Goal: Task Accomplishment & Management: Complete application form

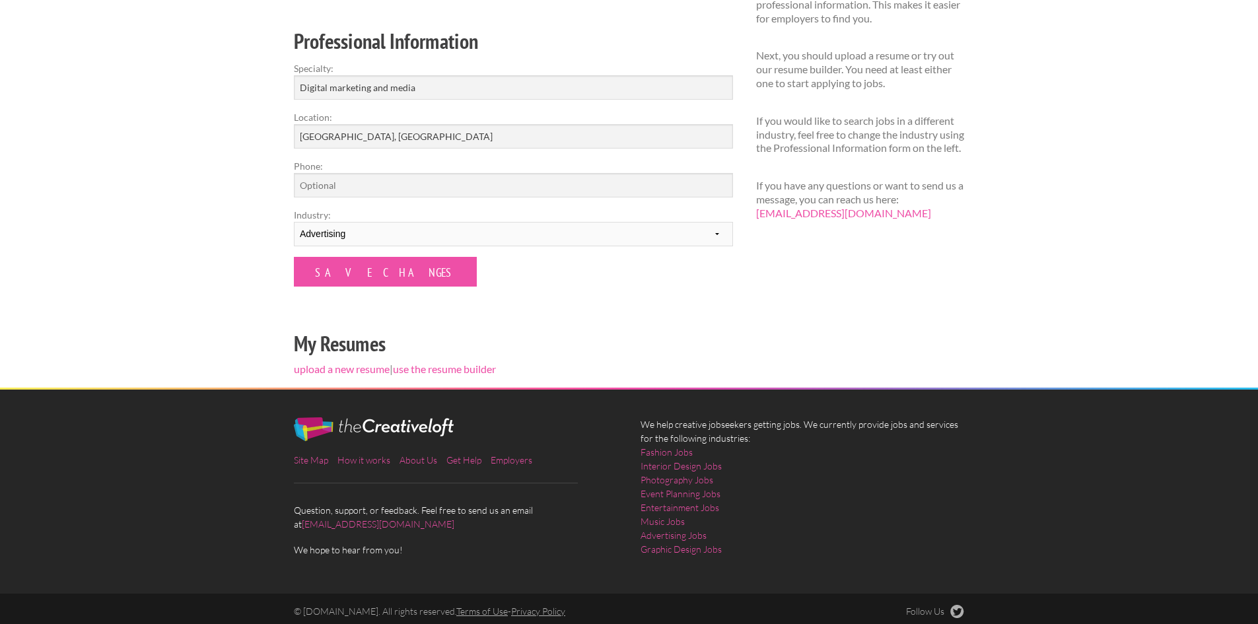
scroll to position [196, 0]
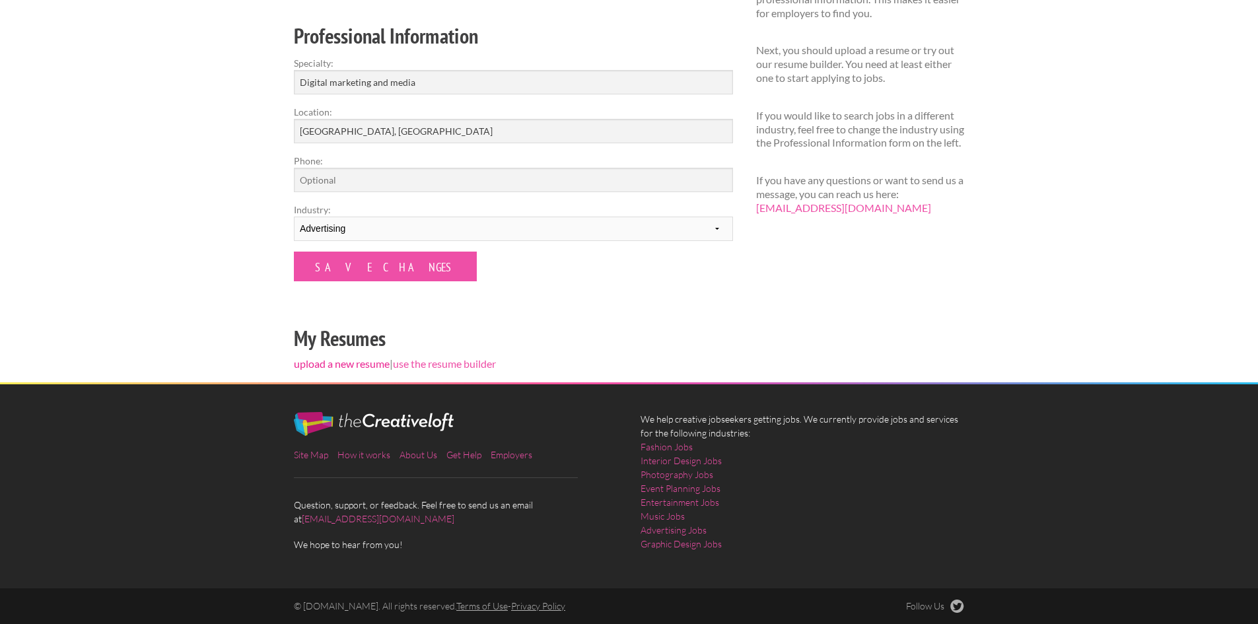
click at [349, 364] on link "upload a new resume" at bounding box center [342, 363] width 96 height 13
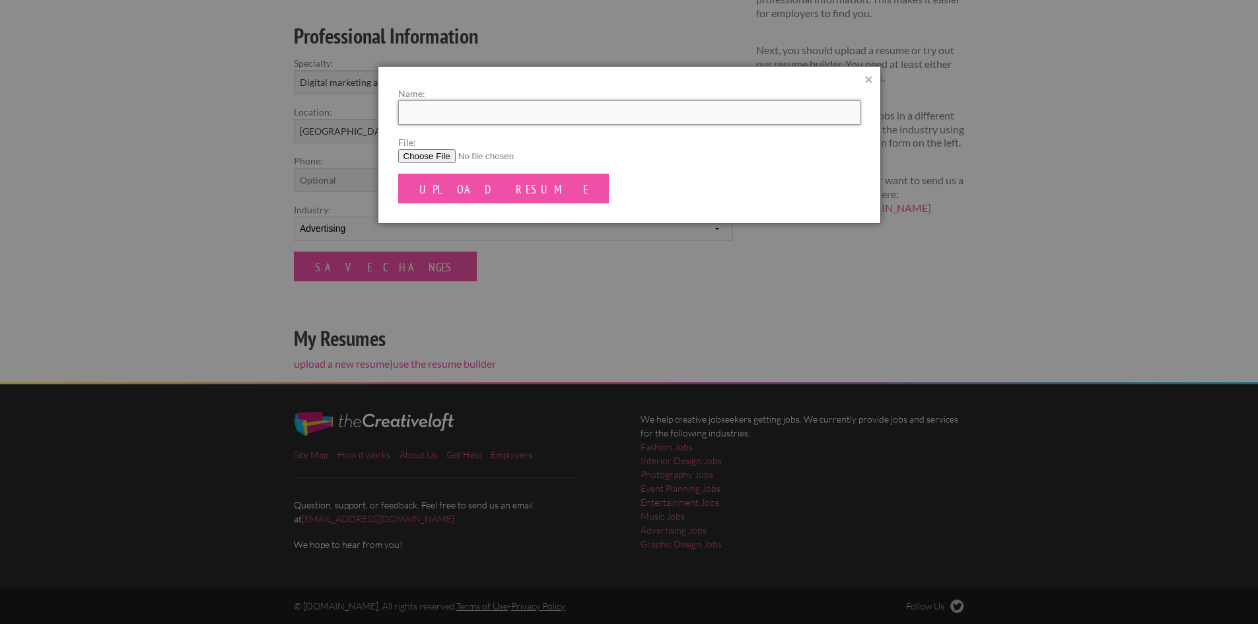
click at [436, 111] on input "Name:" at bounding box center [629, 112] width 462 height 24
type input "Colleen"
click at [418, 154] on input "File:" at bounding box center [629, 156] width 462 height 14
type input "C:\fakepath\Colleen Loney-Digital Marketing Resume-9 2025-Purple.pdf"
click at [487, 187] on input "Upload Resume" at bounding box center [503, 189] width 211 height 30
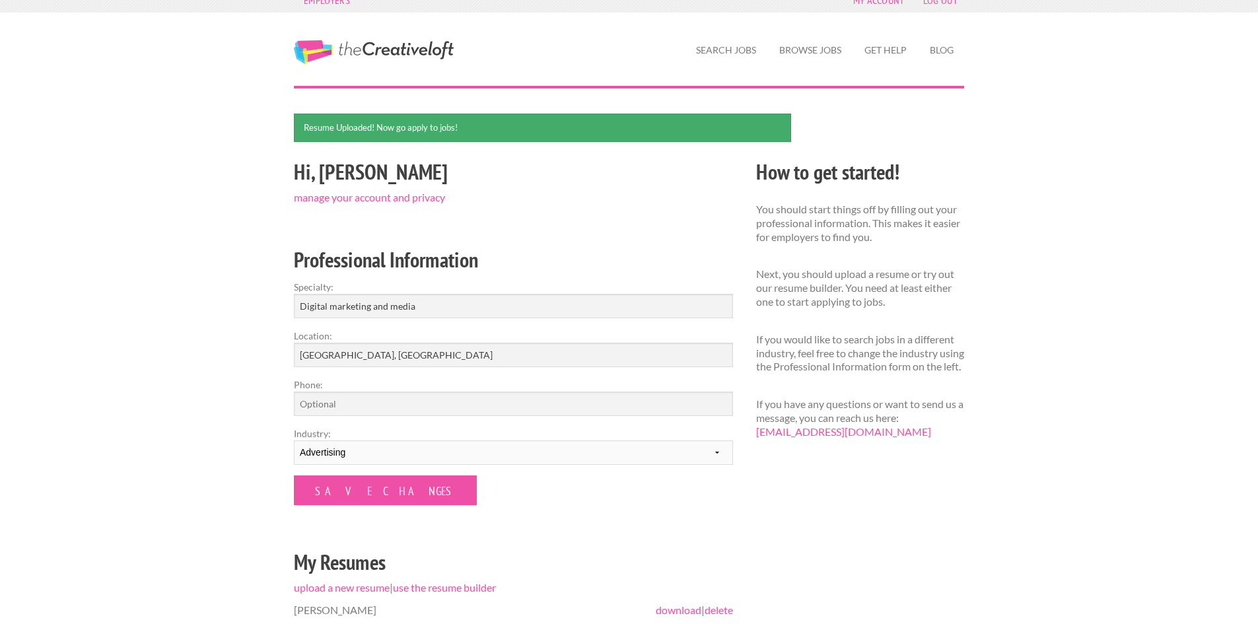
scroll to position [8, 0]
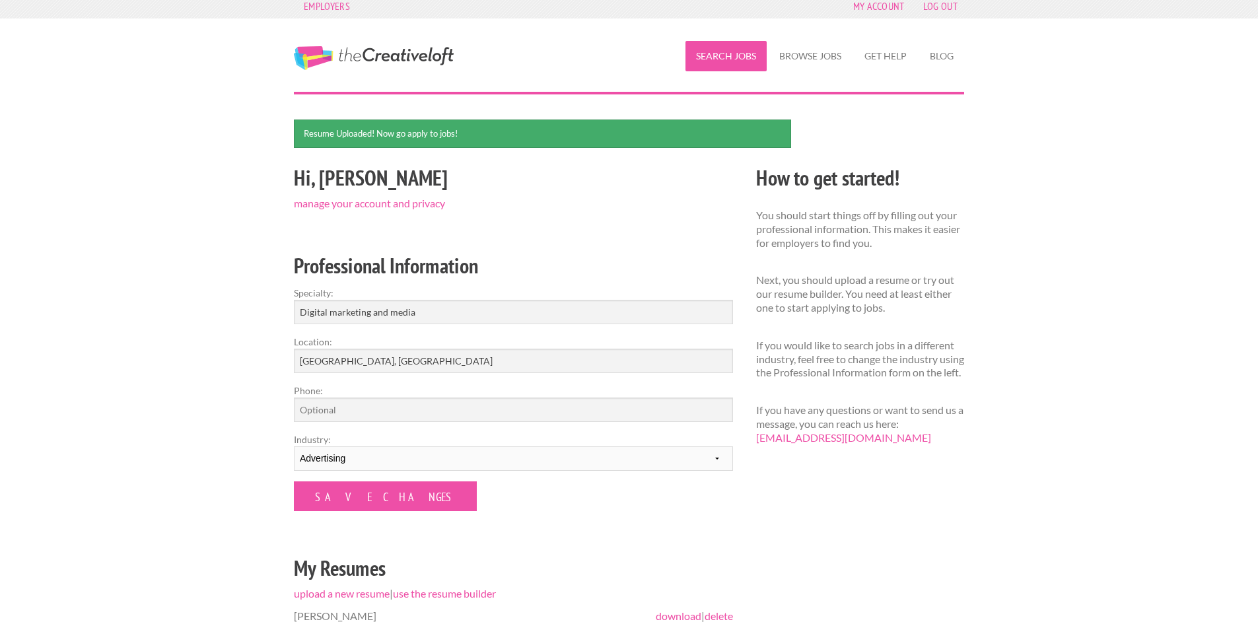
click at [723, 55] on link "Search Jobs" at bounding box center [725, 56] width 81 height 30
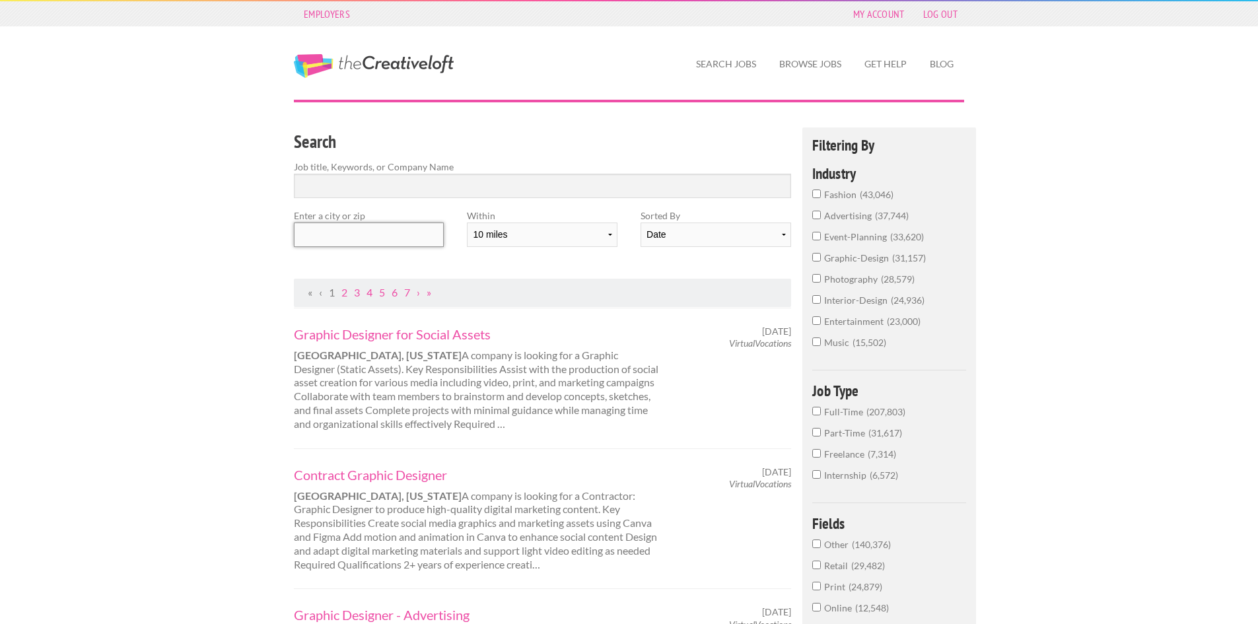
click at [314, 232] on input "text" at bounding box center [369, 234] width 150 height 24
click at [603, 234] on select "10 miles 20 miles 50 miles 100 miles 200 miles 300 miles 400 miles 500 miles" at bounding box center [542, 234] width 150 height 24
click at [323, 236] on input "text" at bounding box center [369, 234] width 150 height 24
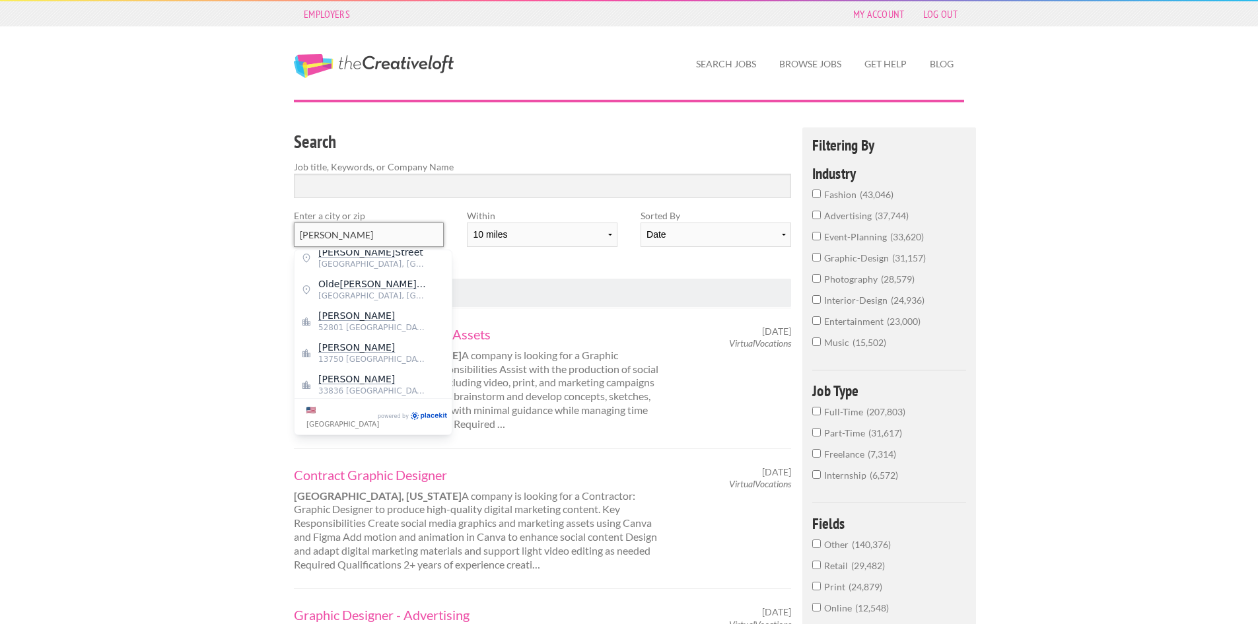
scroll to position [11, 0]
type input "Davenport"
click at [349, 308] on mark "Davenport" at bounding box center [356, 313] width 77 height 11
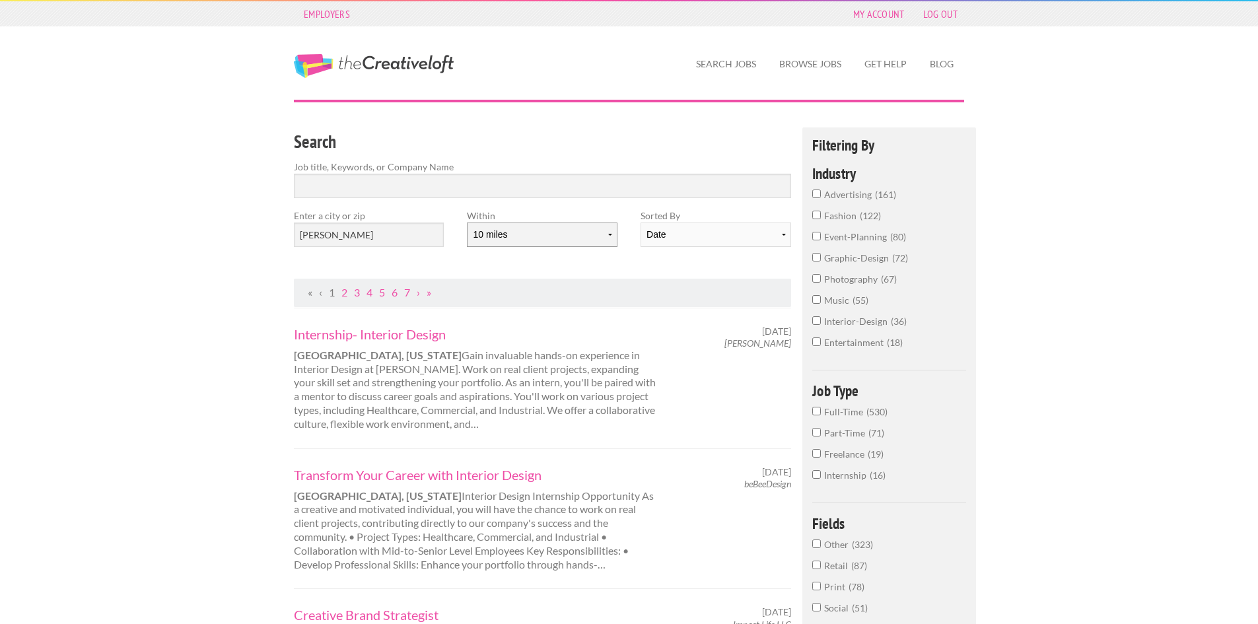
click at [603, 237] on select "10 miles 20 miles 50 miles 100 miles 200 miles 300 miles 400 miles 500 miles" at bounding box center [542, 234] width 150 height 24
select select "50"
click at [467, 222] on select "10 miles 20 miles 50 miles 100 miles 200 miles 300 miles 400 miles 500 miles" at bounding box center [542, 234] width 150 height 24
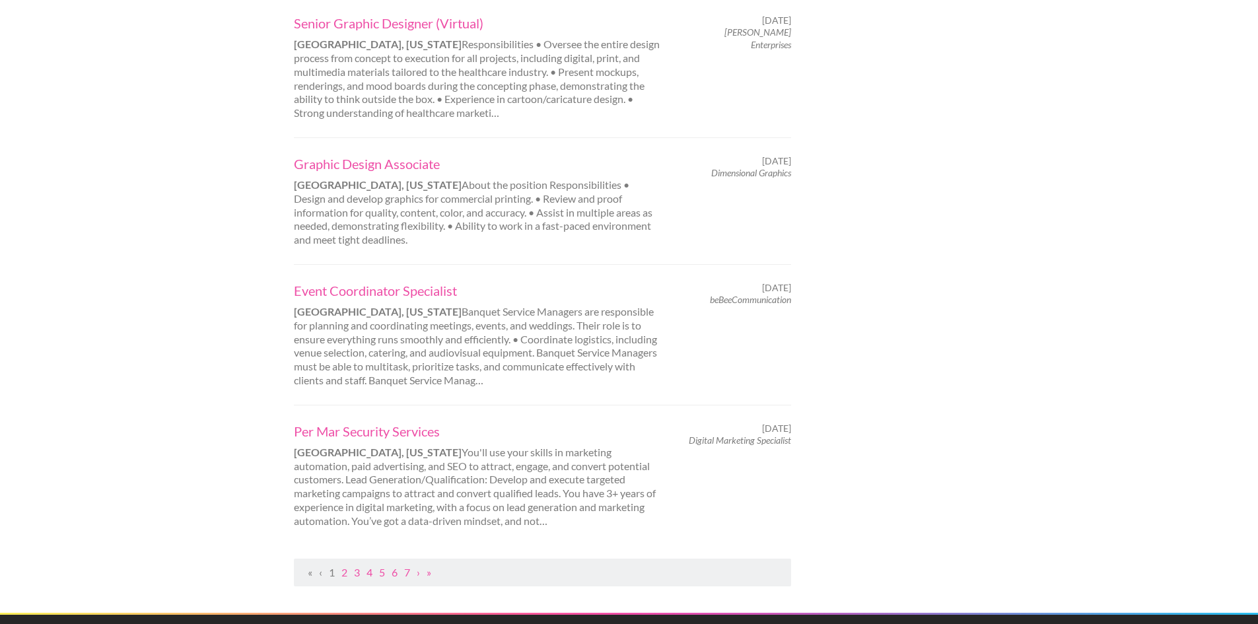
scroll to position [1188, 0]
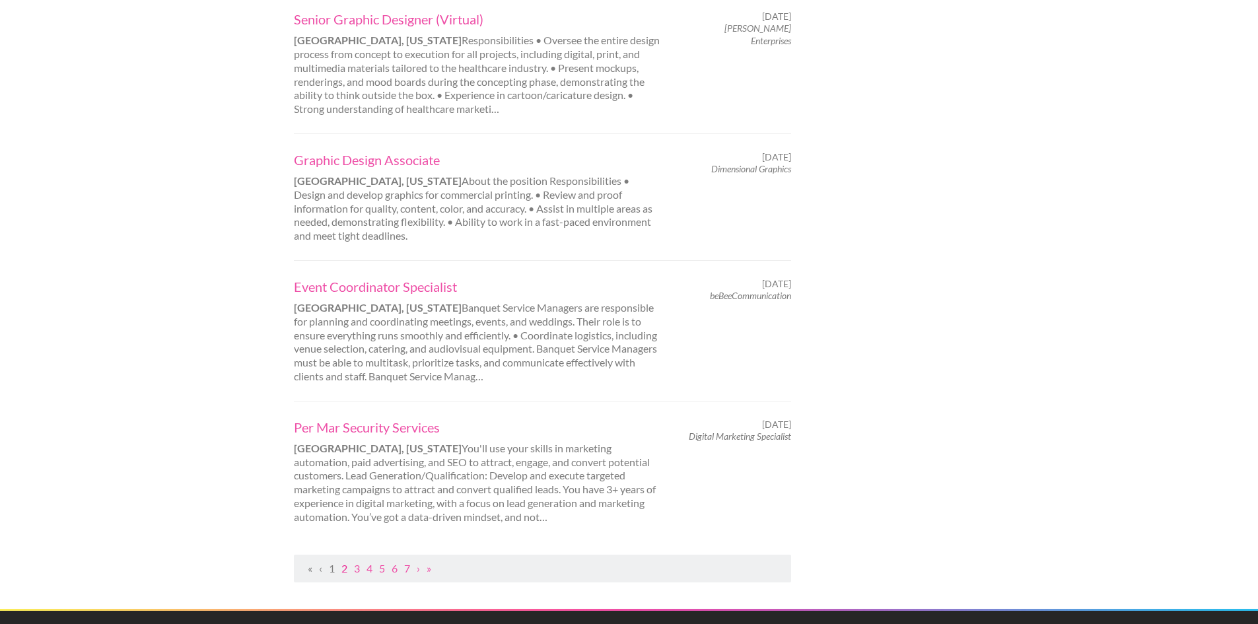
click at [345, 562] on link "2" at bounding box center [344, 568] width 6 height 13
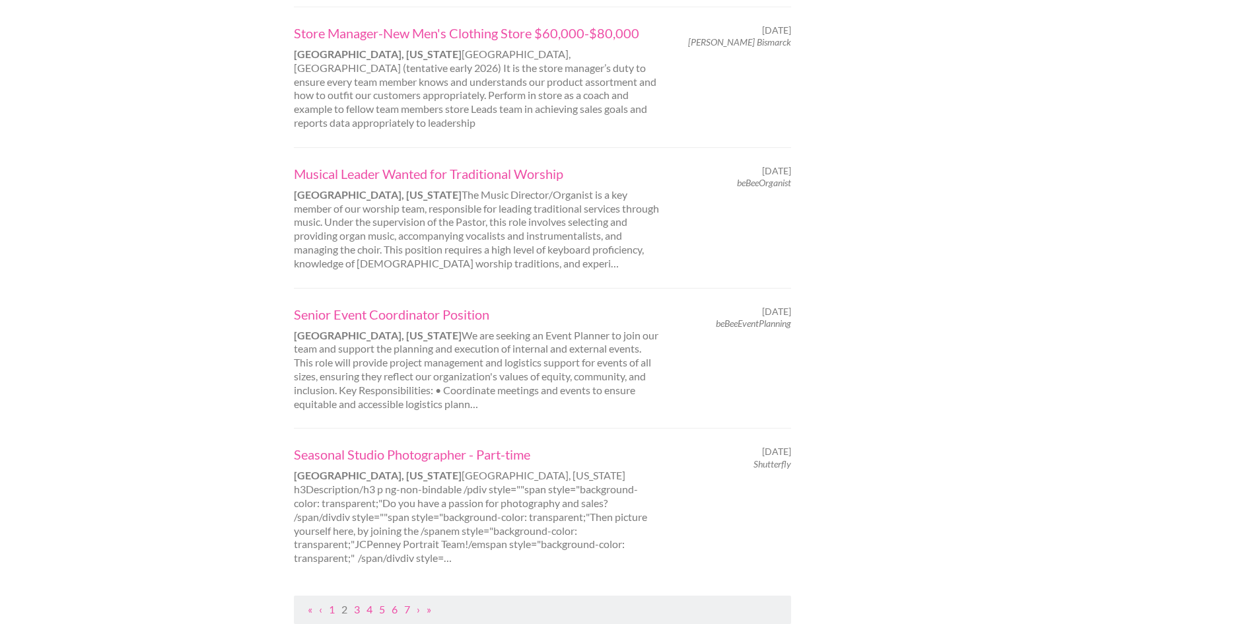
scroll to position [0, 0]
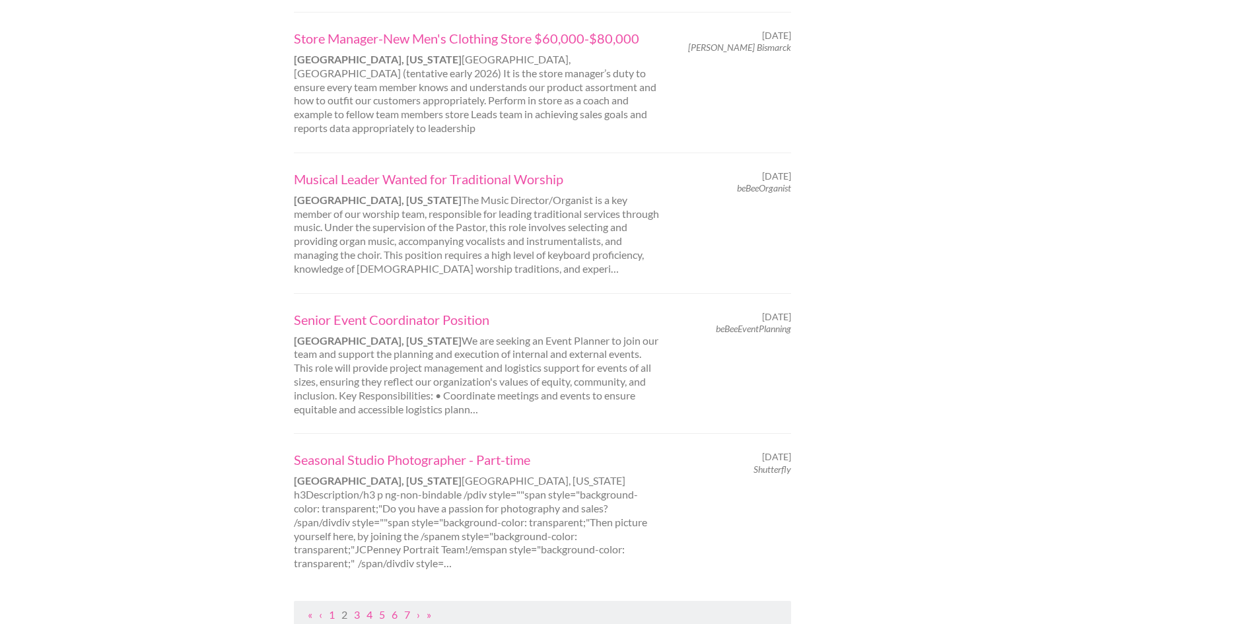
scroll to position [1188, 0]
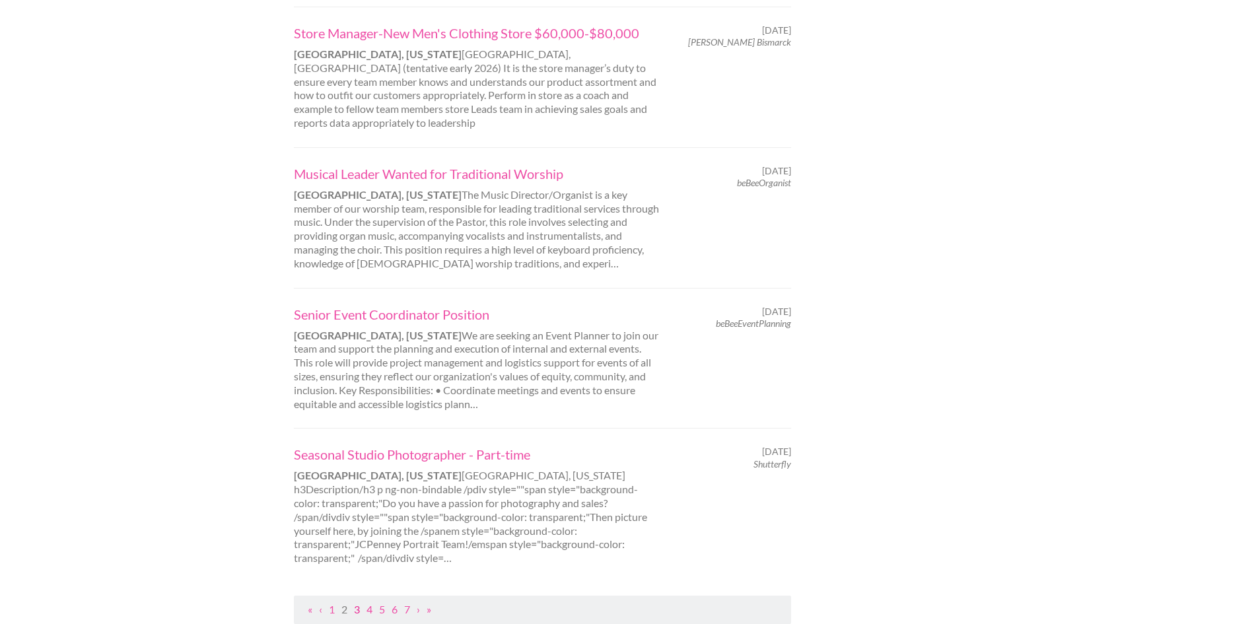
click at [357, 603] on link "3" at bounding box center [357, 609] width 6 height 13
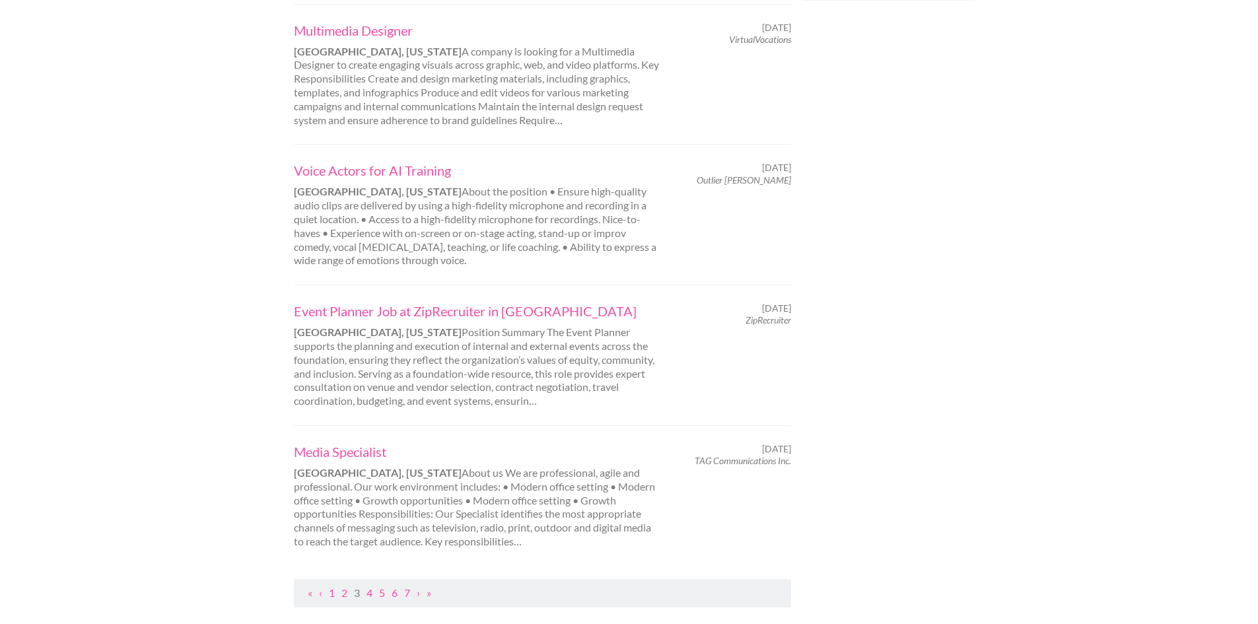
scroll to position [1188, 0]
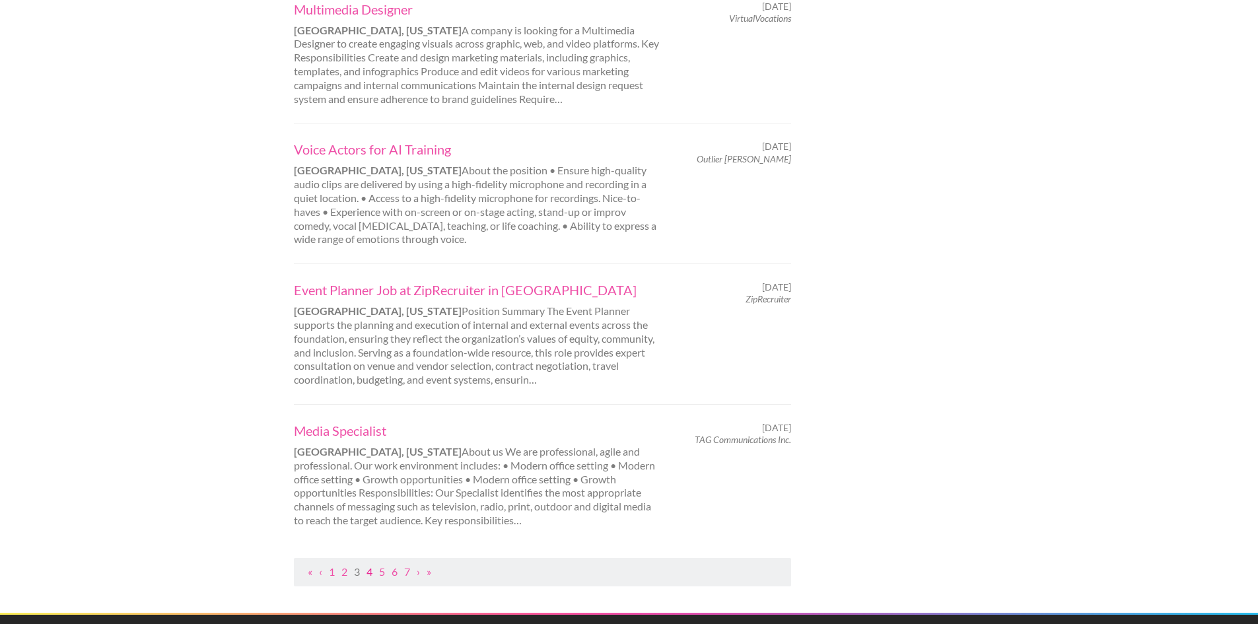
click at [372, 565] on link "4" at bounding box center [369, 571] width 6 height 13
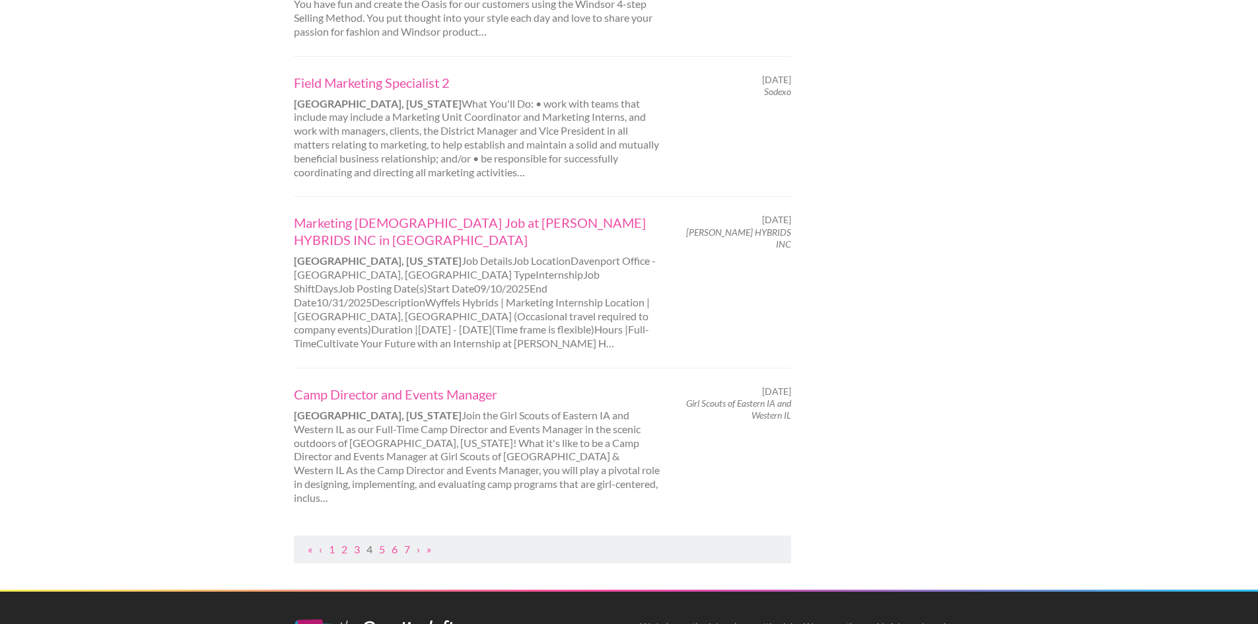
scroll to position [1320, 0]
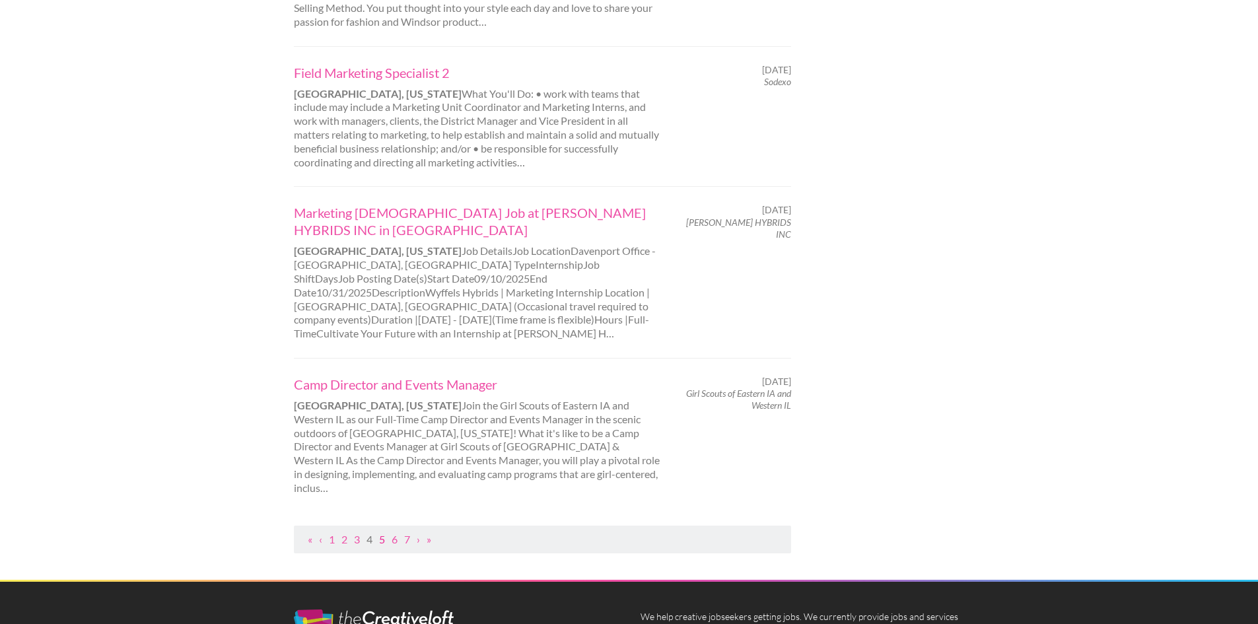
click at [382, 533] on link "5" at bounding box center [382, 539] width 6 height 13
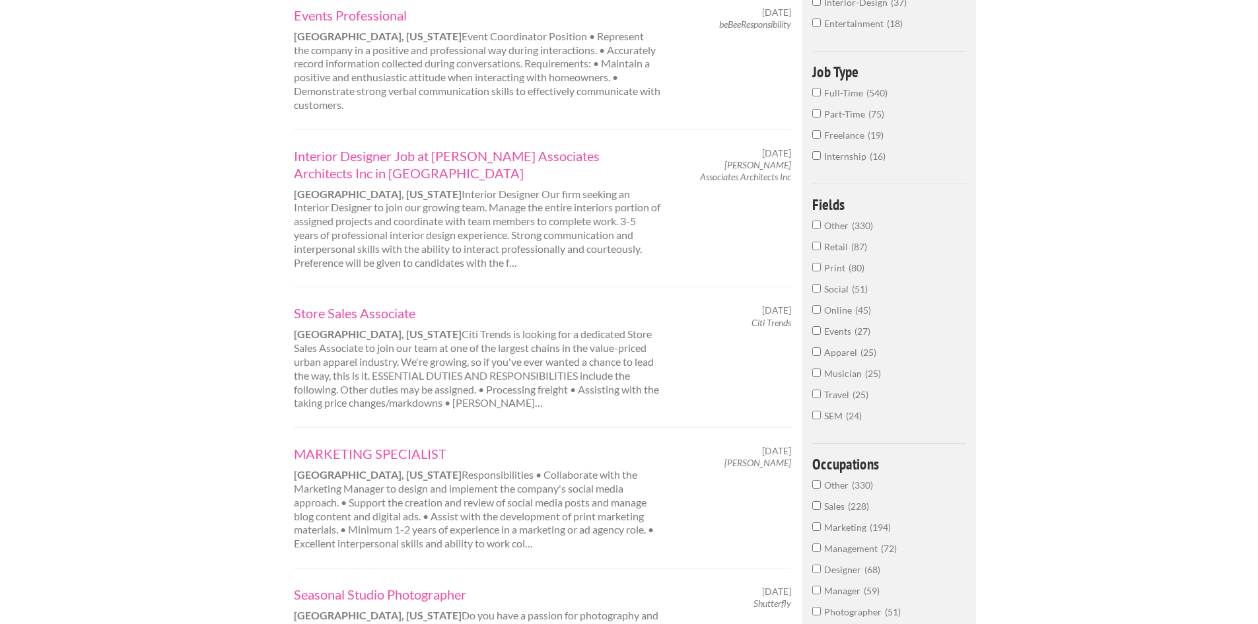
scroll to position [396, 0]
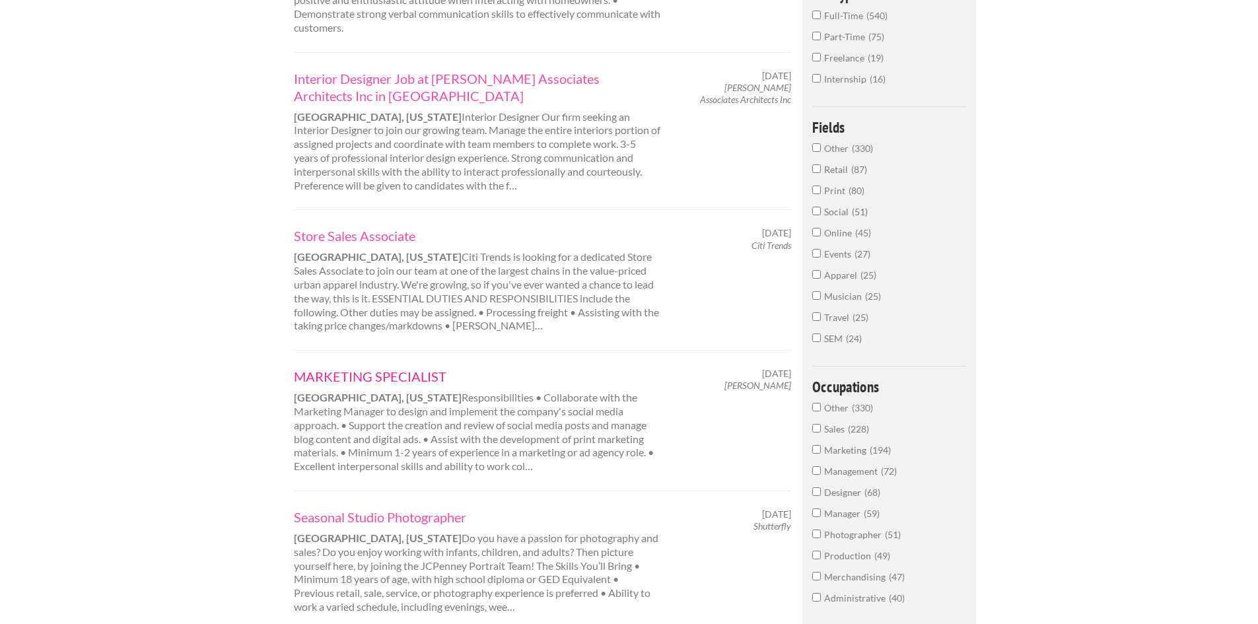
click at [359, 375] on link "MARKETING SPECIALIST" at bounding box center [477, 376] width 367 height 17
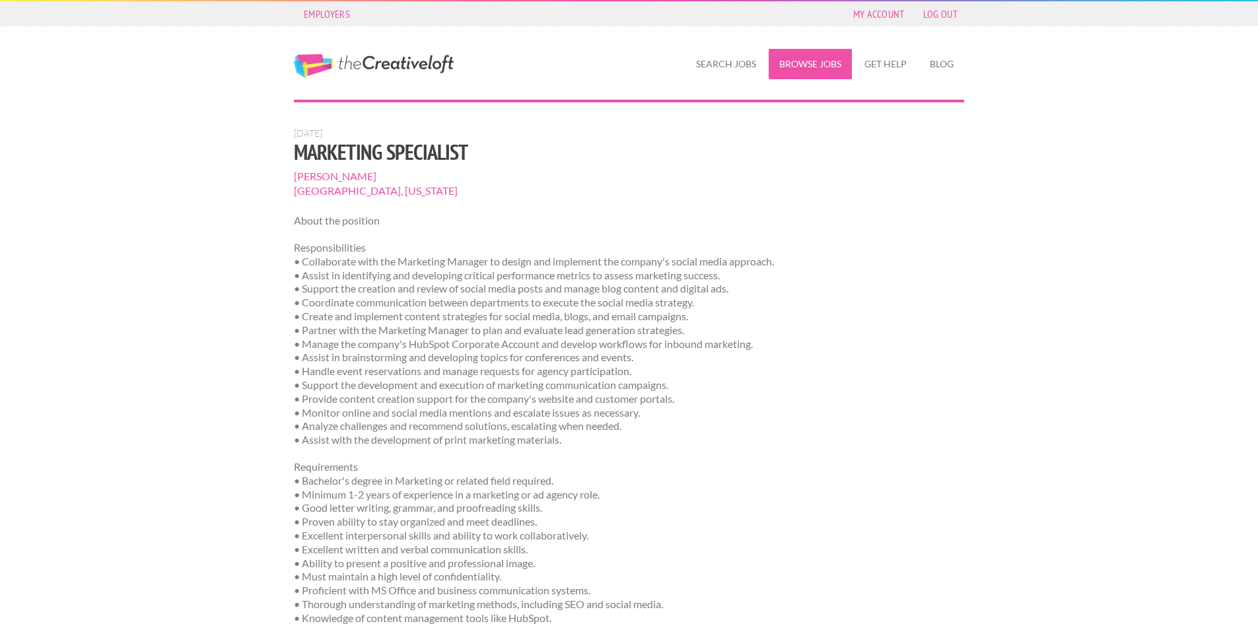
click at [816, 63] on link "Browse Jobs" at bounding box center [809, 64] width 83 height 30
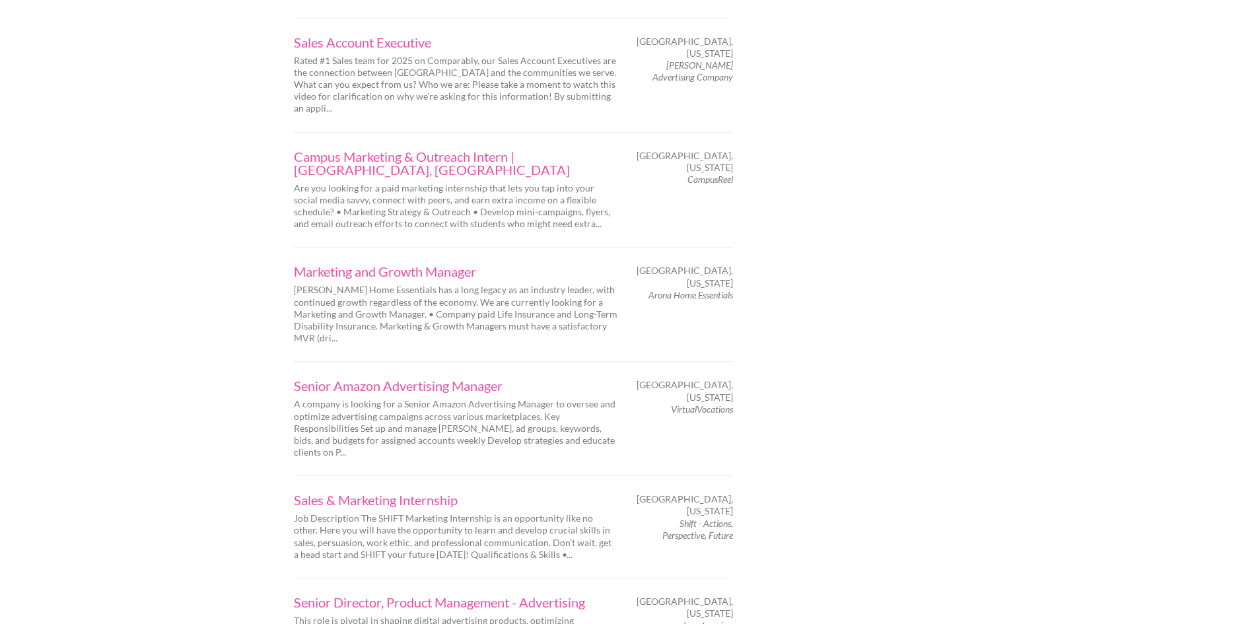
scroll to position [1915, 0]
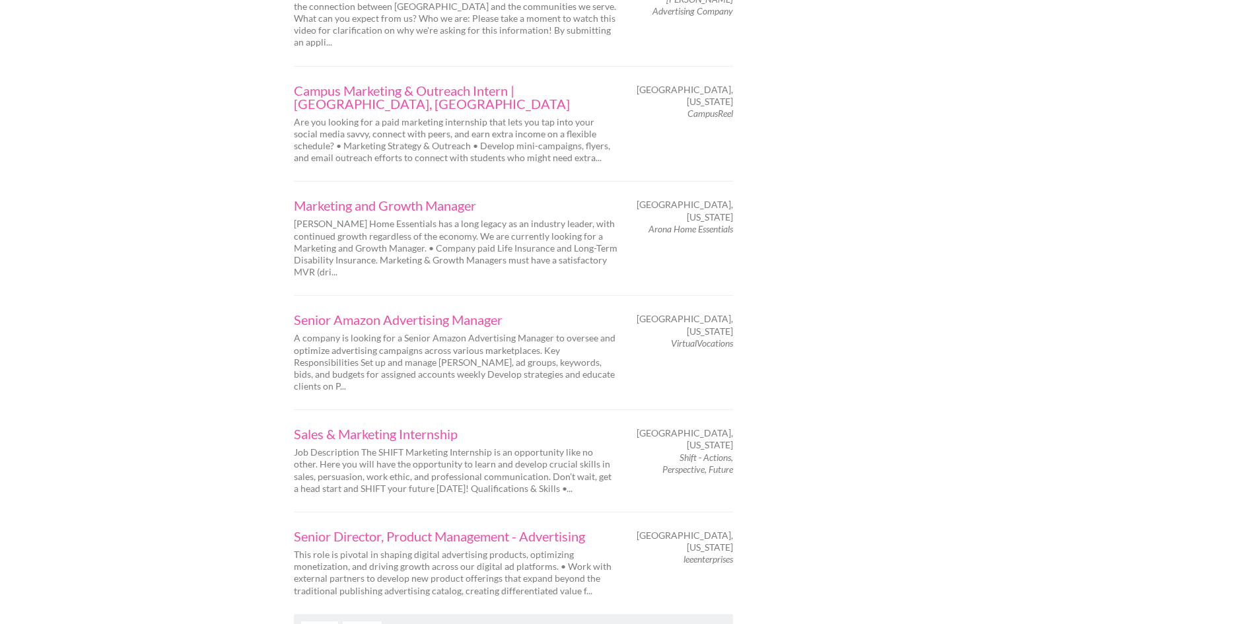
click at [359, 621] on link "Next" at bounding box center [362, 628] width 39 height 15
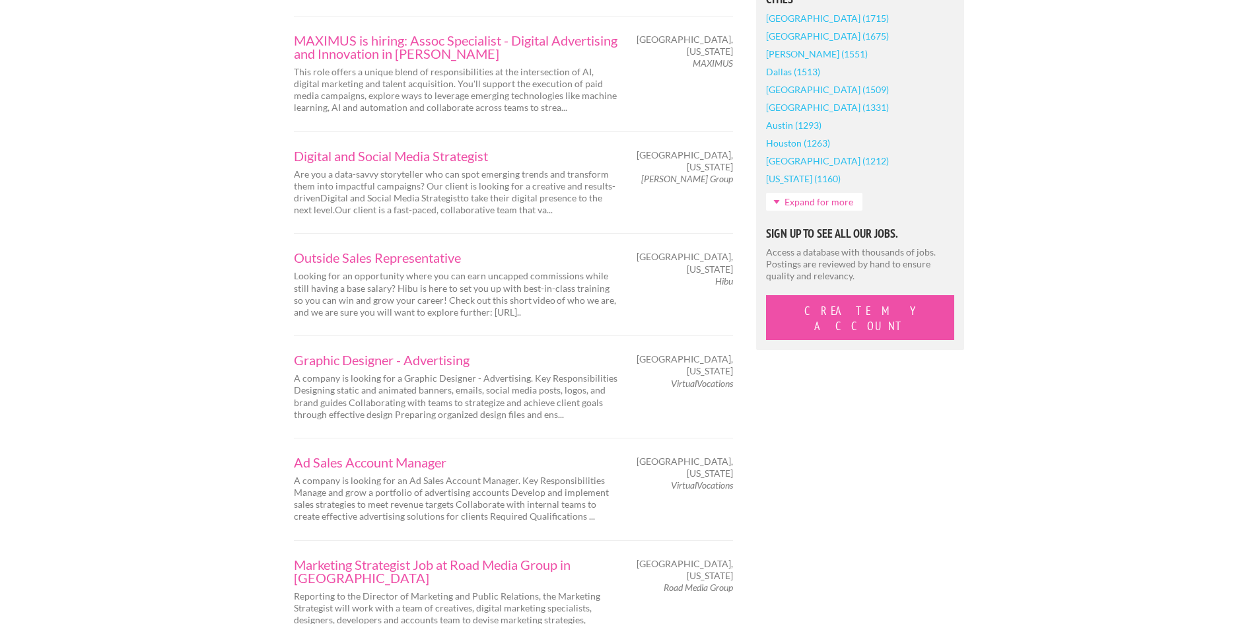
scroll to position [1122, 0]
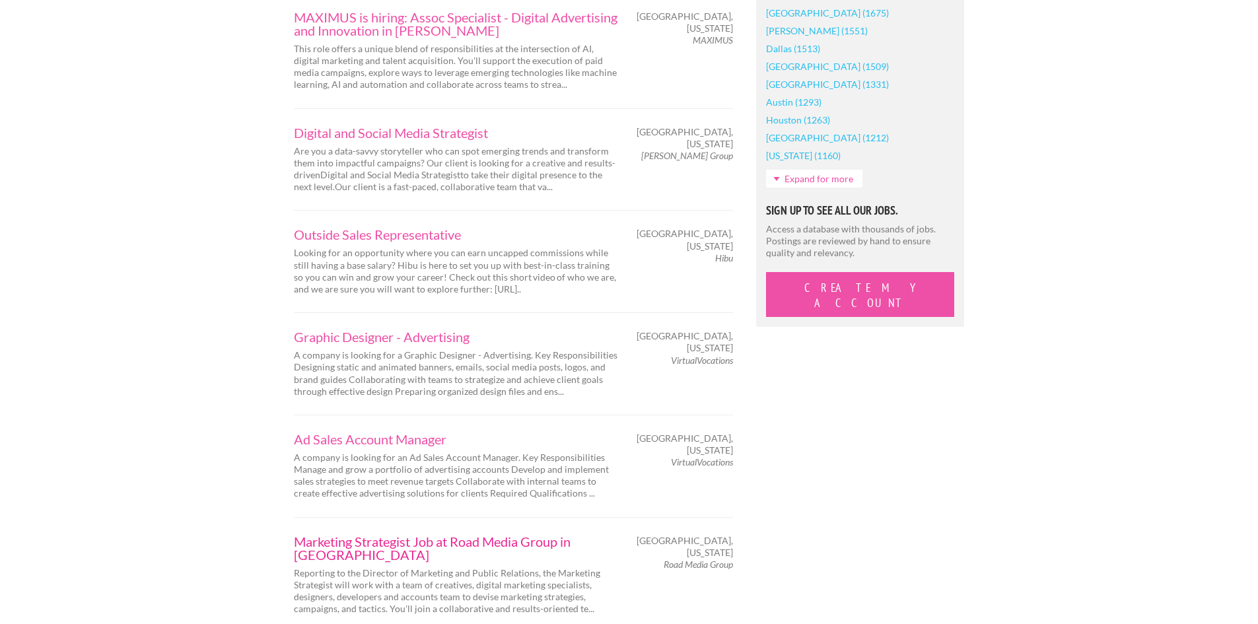
click at [493, 535] on link "Marketing Strategist Job at Road Media Group in [GEOGRAPHIC_DATA]" at bounding box center [455, 548] width 323 height 26
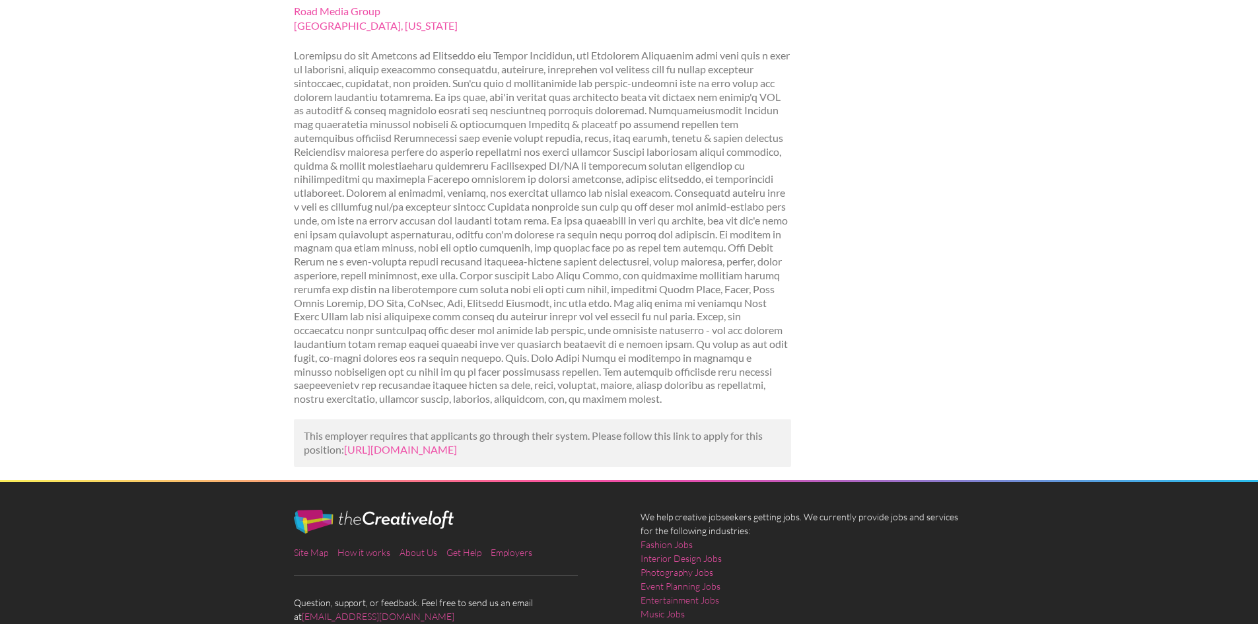
scroll to position [198, 0]
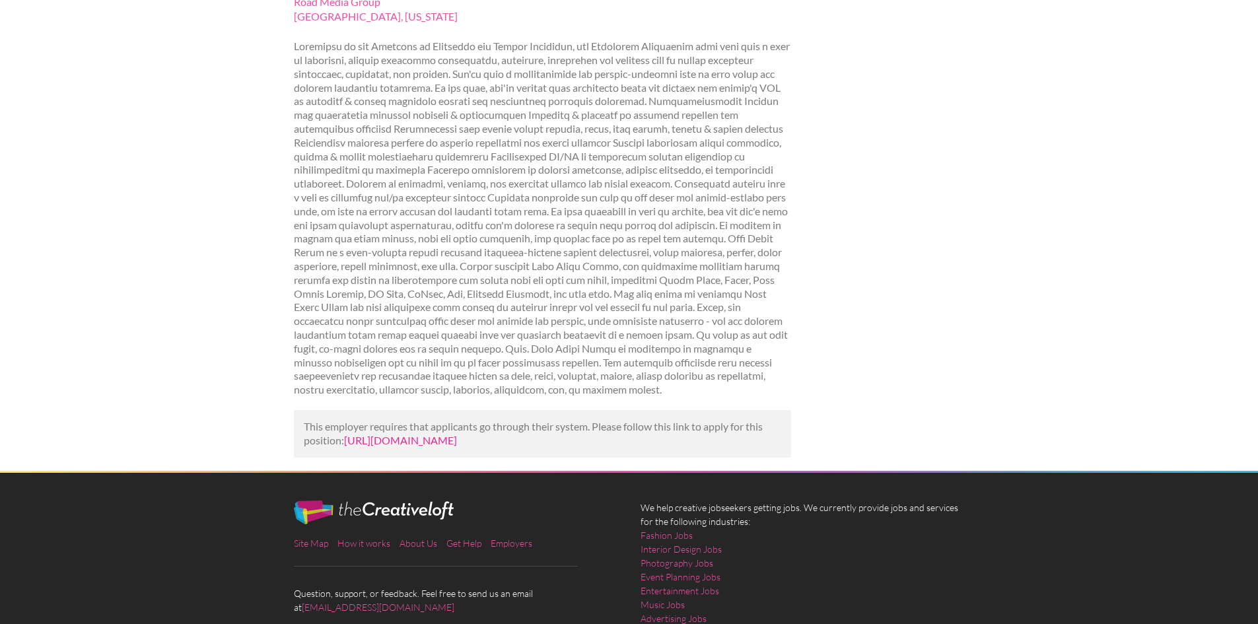
click at [457, 434] on link "[URL][DOMAIN_NAME]" at bounding box center [400, 440] width 113 height 13
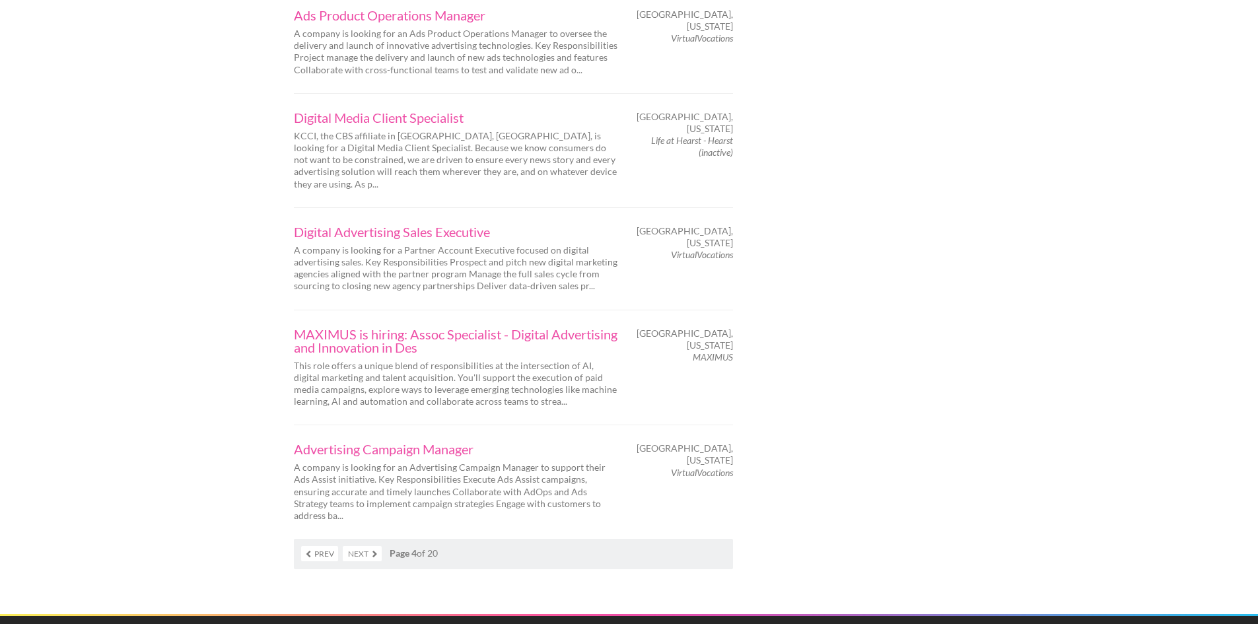
scroll to position [1981, 0]
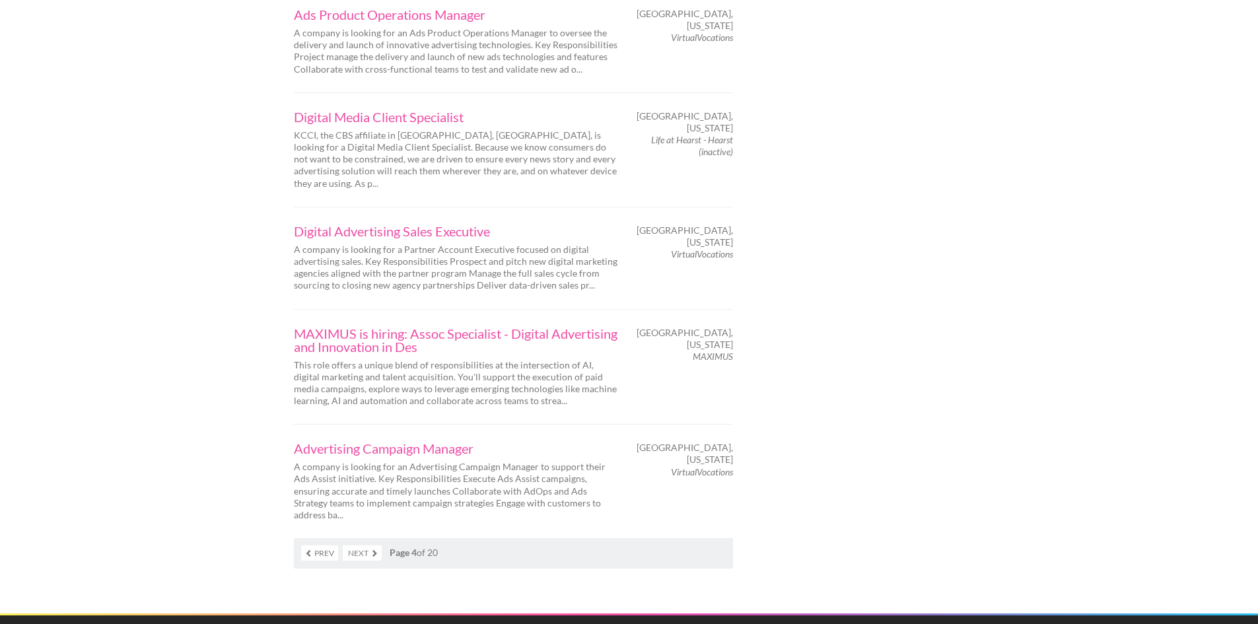
click at [358, 545] on link "Next" at bounding box center [362, 552] width 39 height 15
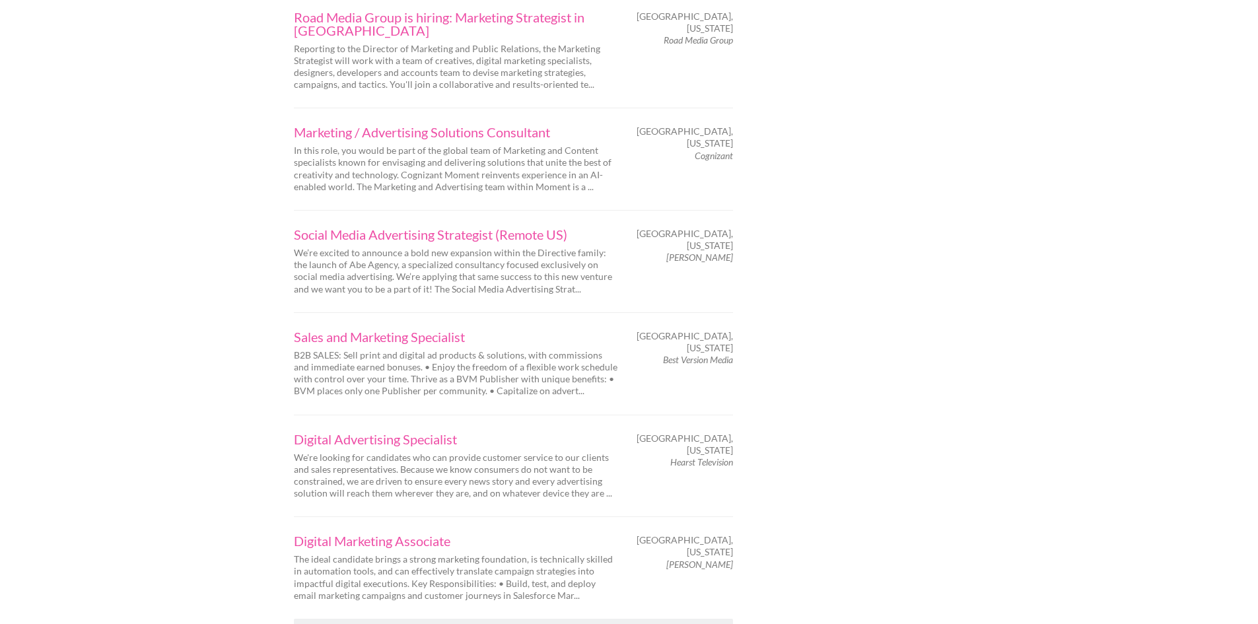
scroll to position [1981, 0]
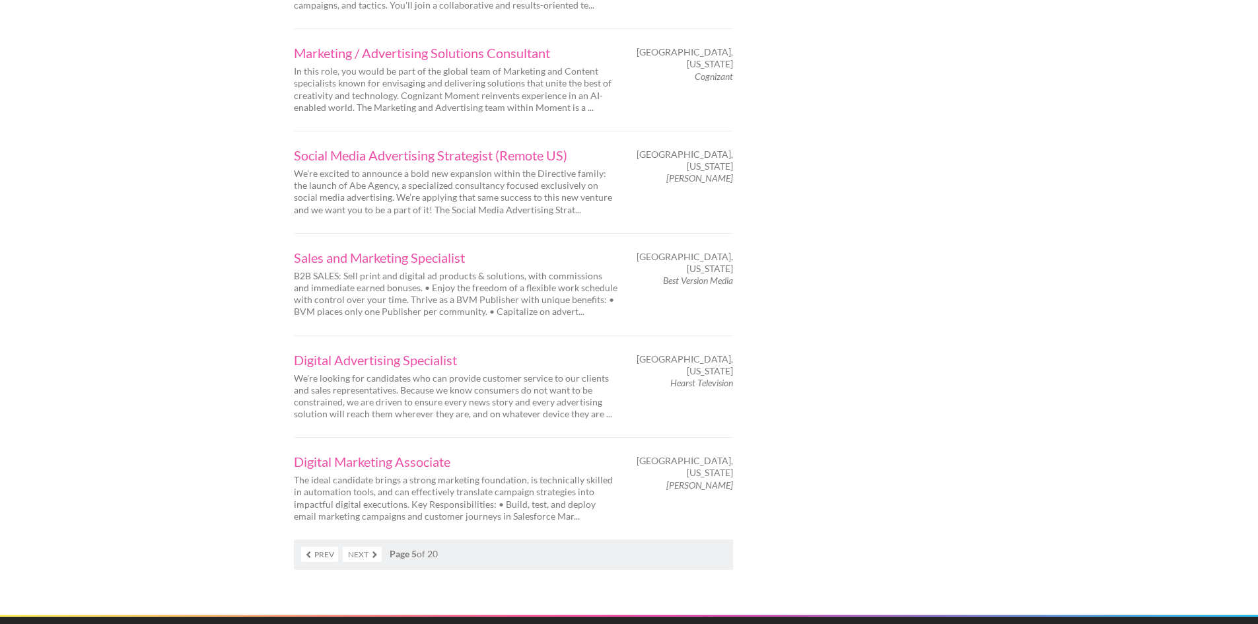
click at [372, 547] on link "Next" at bounding box center [362, 554] width 39 height 15
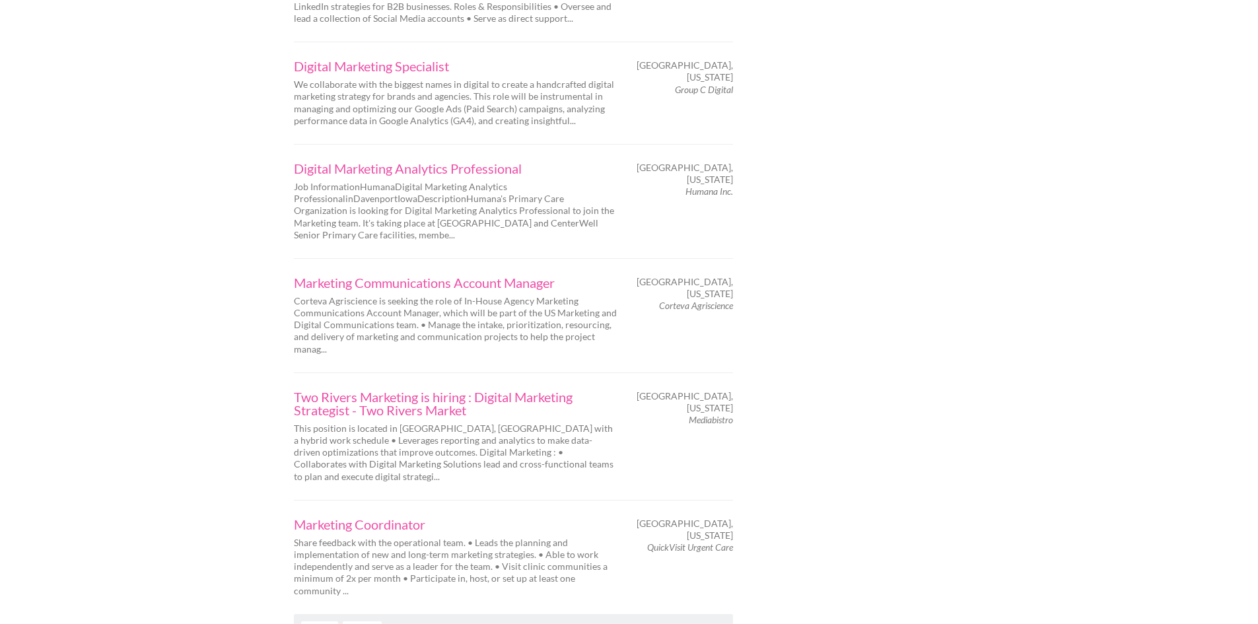
scroll to position [1981, 0]
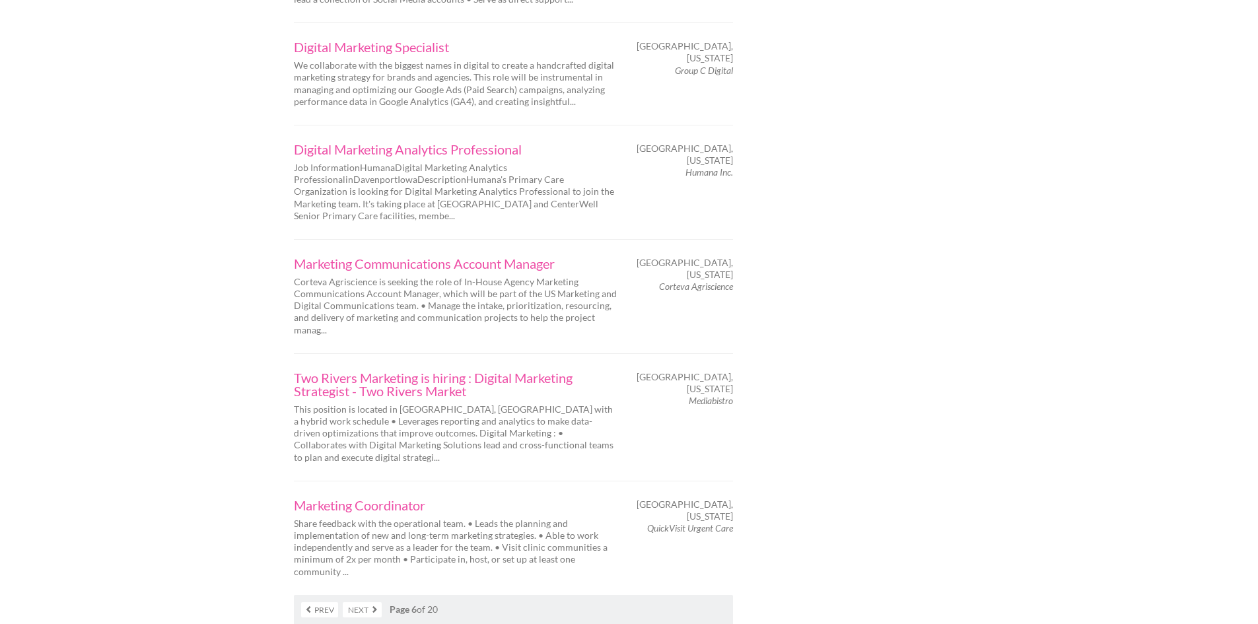
click at [358, 602] on link "Next" at bounding box center [362, 609] width 39 height 15
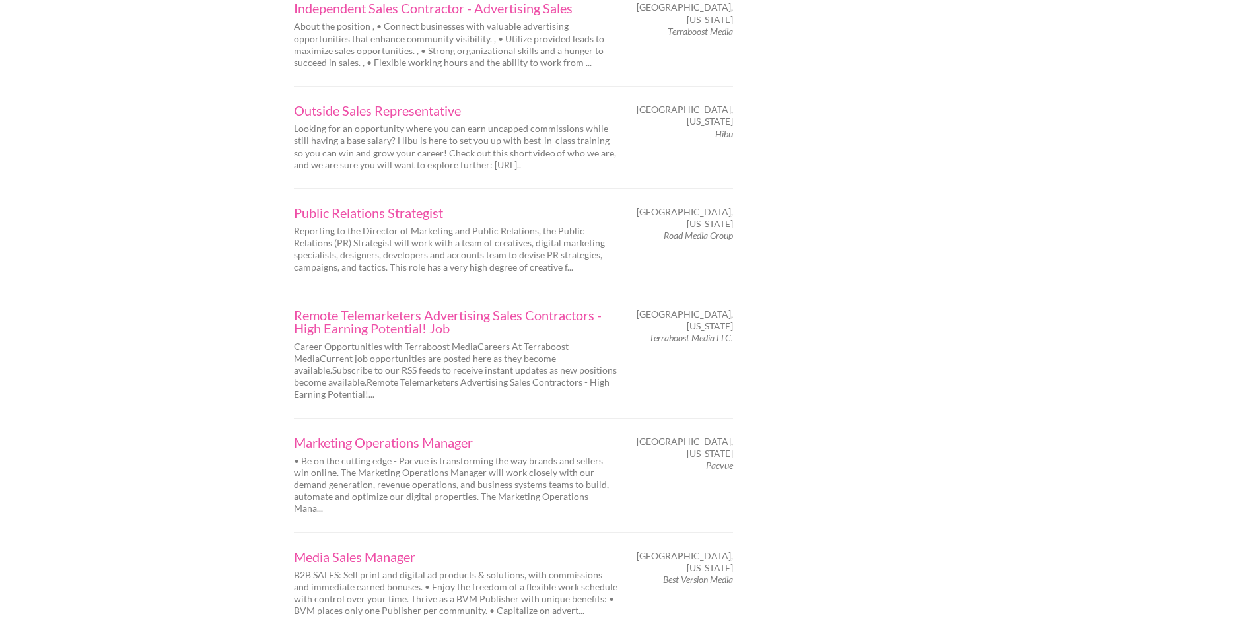
scroll to position [2047, 0]
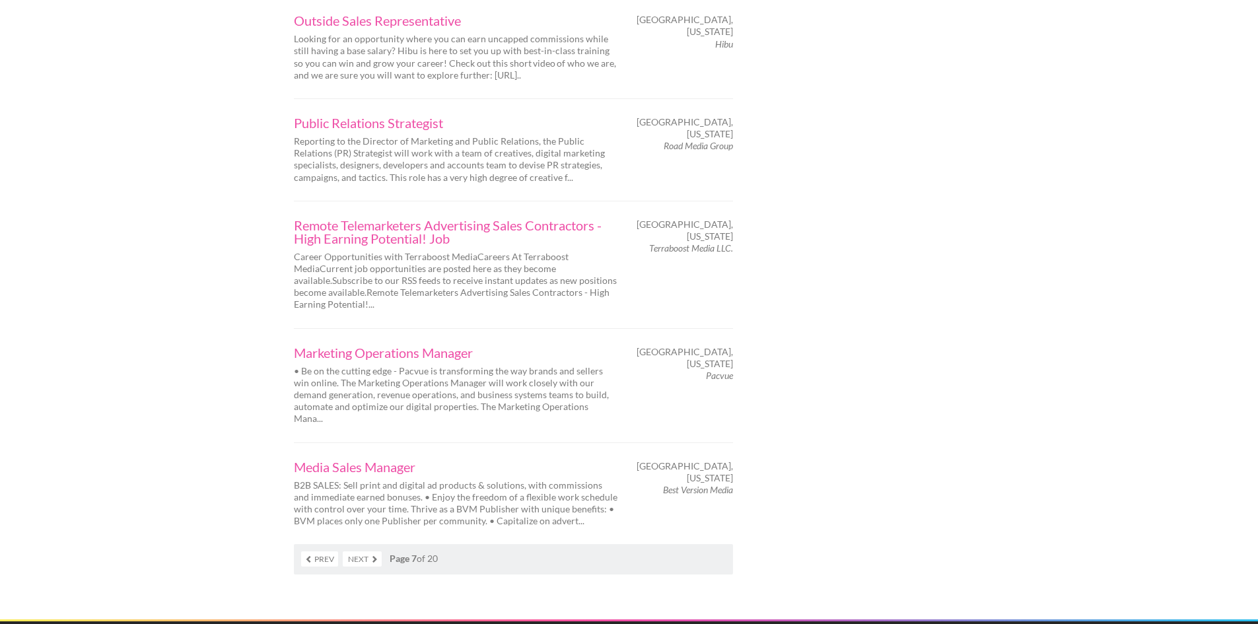
click at [368, 551] on link "Next" at bounding box center [362, 558] width 39 height 15
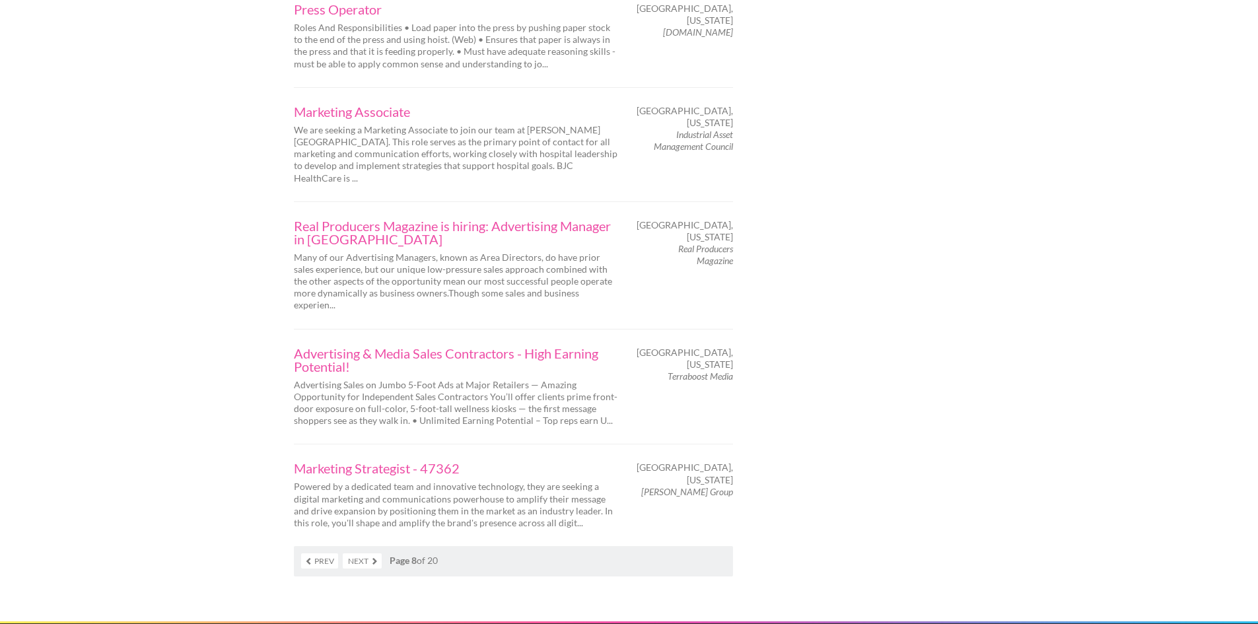
scroll to position [2047, 0]
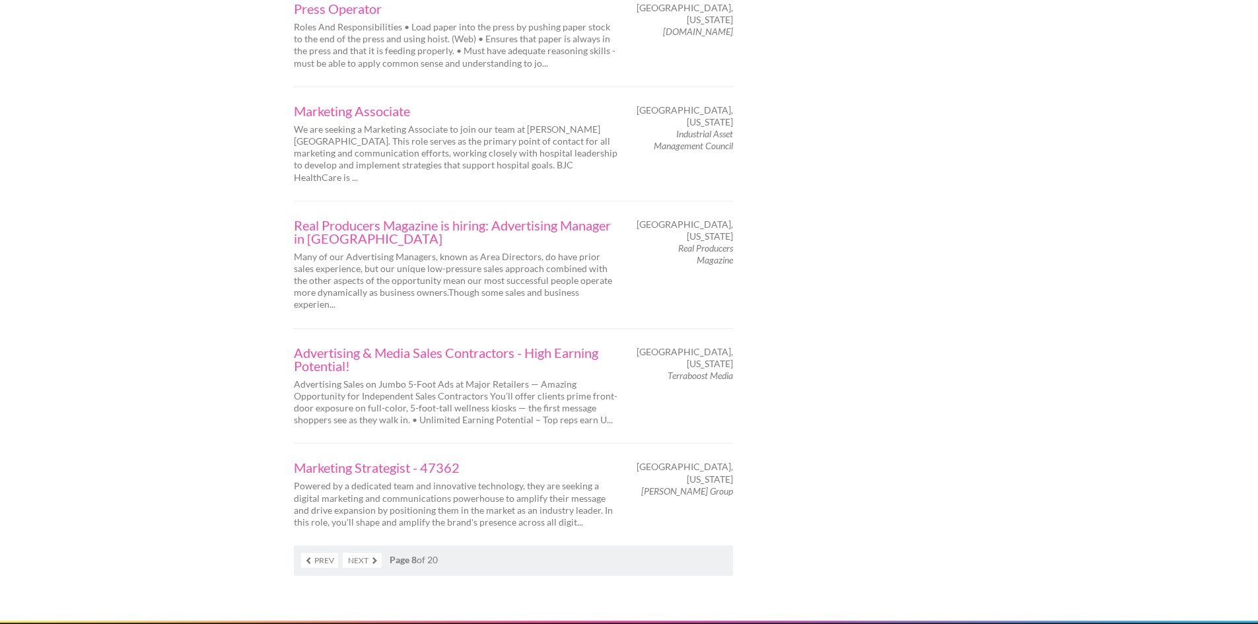
click at [364, 553] on link "Next" at bounding box center [362, 560] width 39 height 15
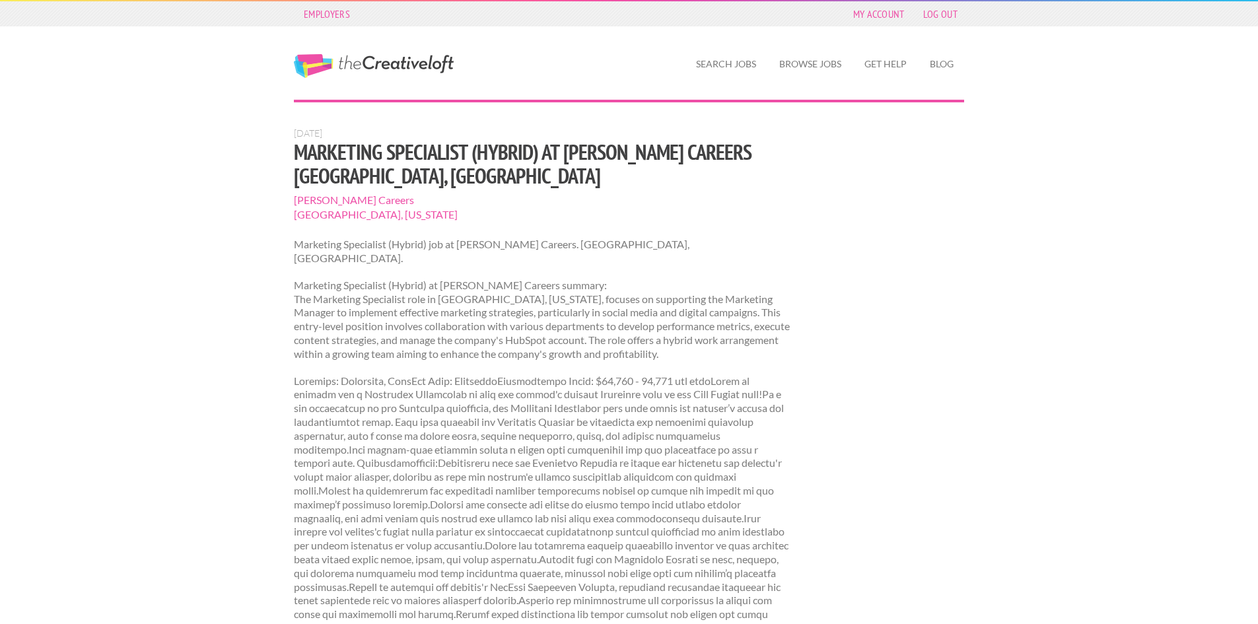
click at [329, 193] on span "Cella Careers" at bounding box center [542, 200] width 497 height 15
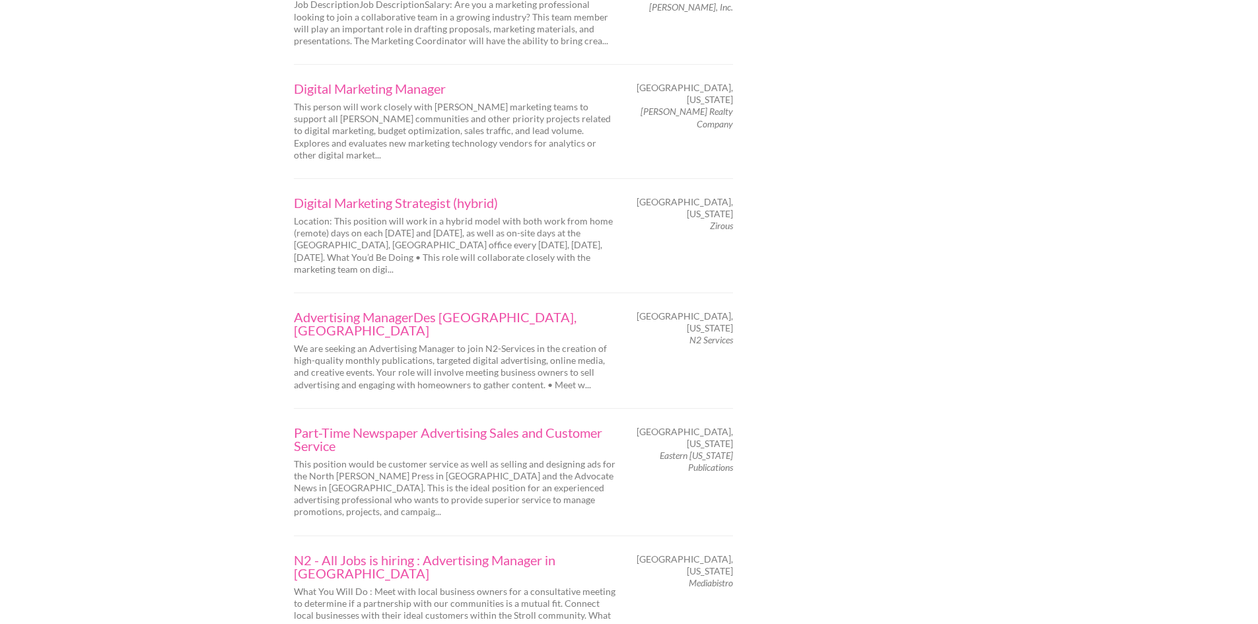
scroll to position [1915, 0]
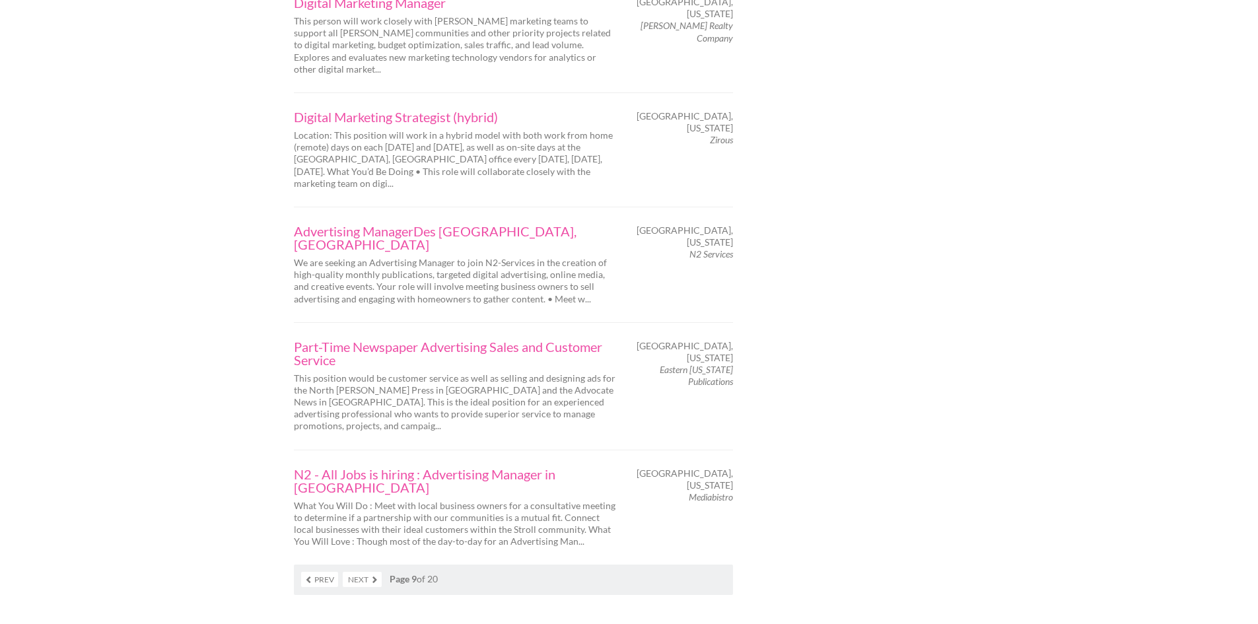
click at [355, 572] on link "Next" at bounding box center [362, 579] width 39 height 15
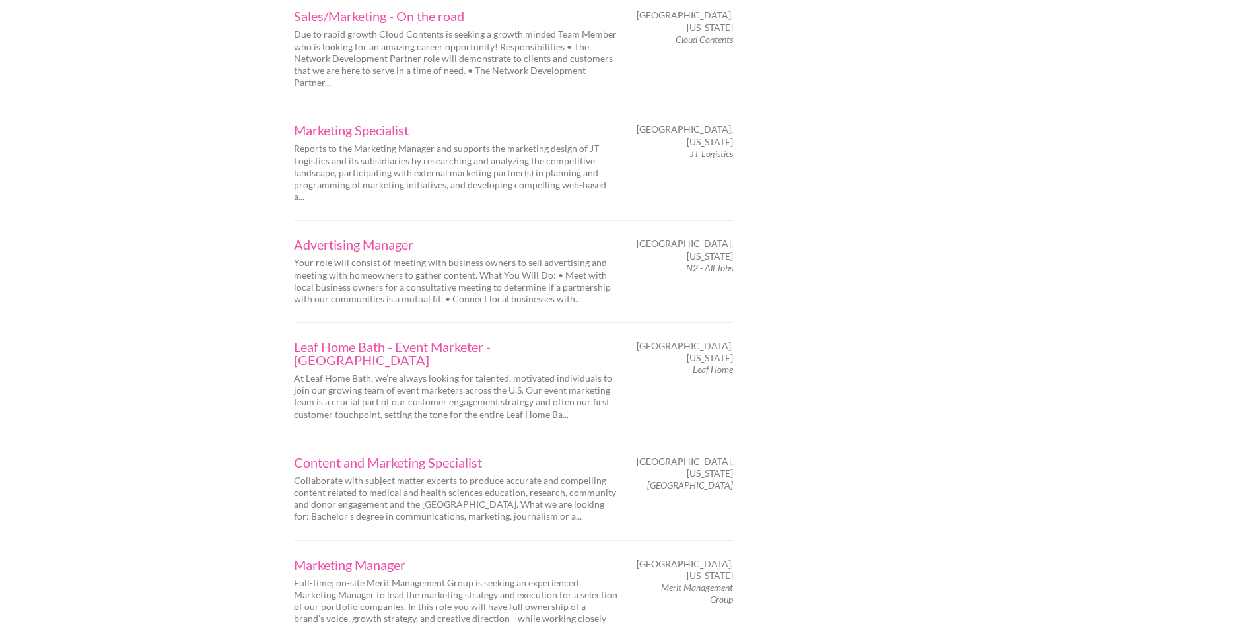
scroll to position [1981, 0]
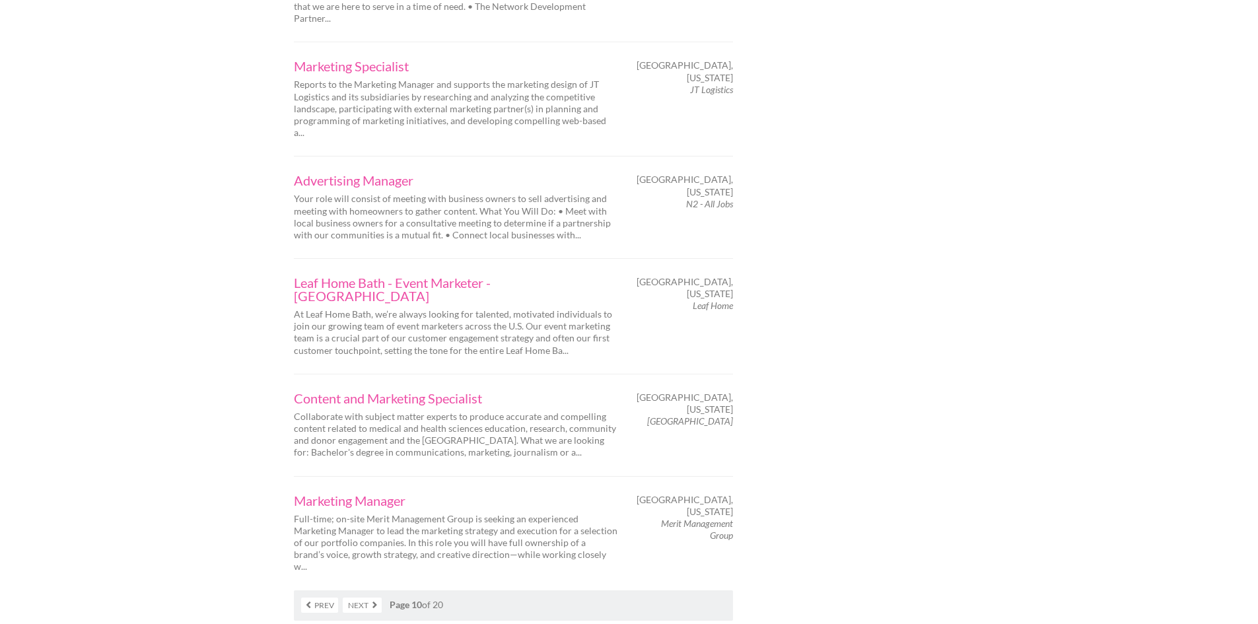
click at [359, 597] on link "Next" at bounding box center [362, 604] width 39 height 15
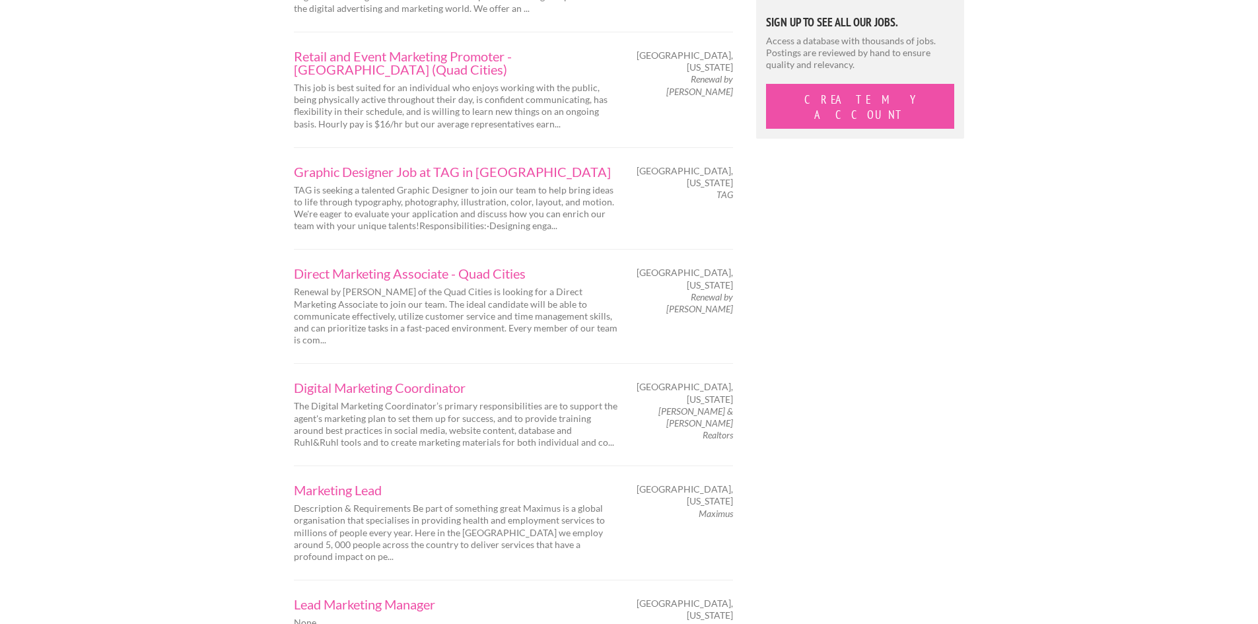
scroll to position [1320, 0]
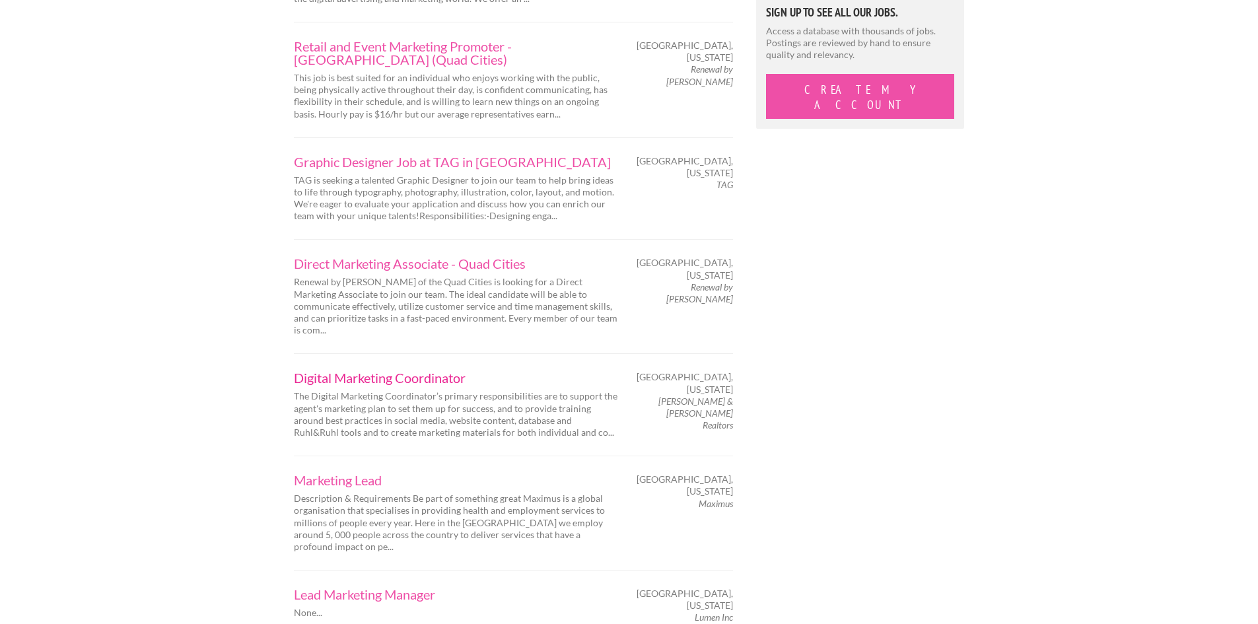
drag, startPoint x: 413, startPoint y: 290, endPoint x: 405, endPoint y: 303, distance: 15.7
drag, startPoint x: 405, startPoint y: 303, endPoint x: 411, endPoint y: 290, distance: 13.9
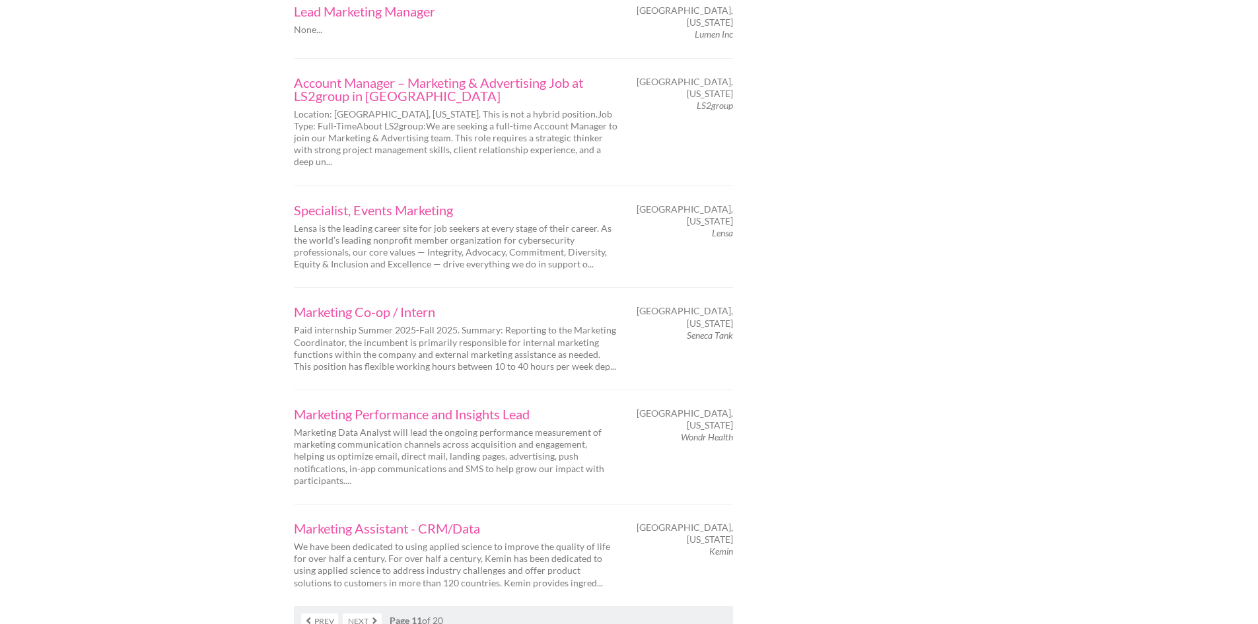
scroll to position [1915, 0]
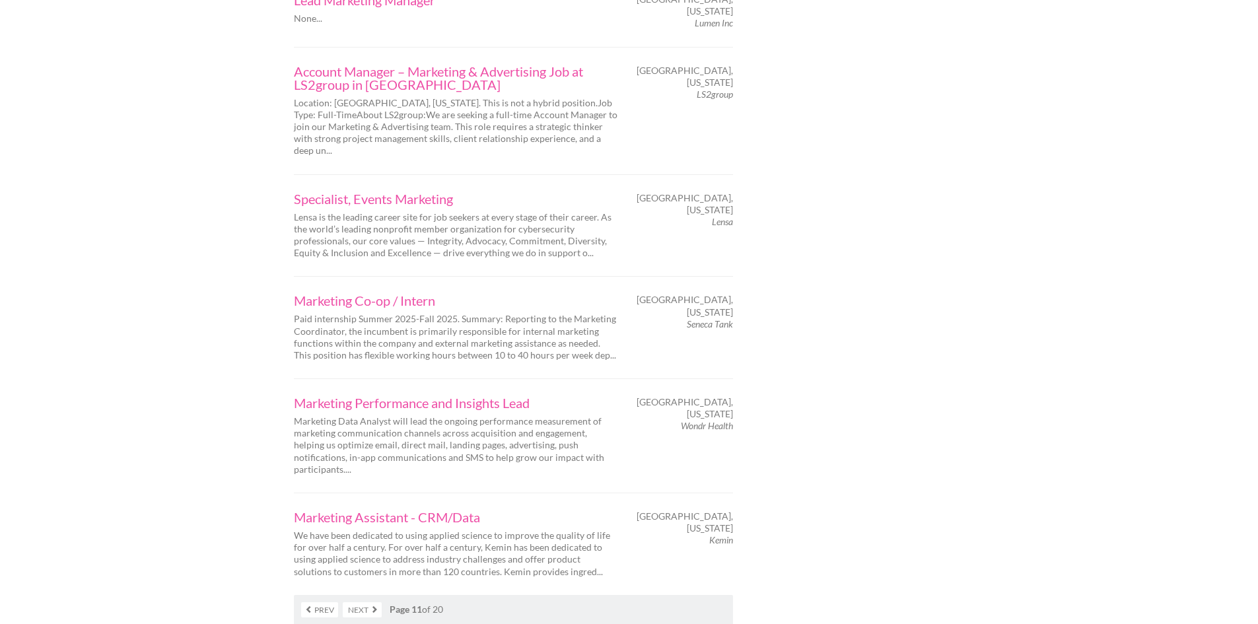
click at [358, 602] on link "Next" at bounding box center [362, 609] width 39 height 15
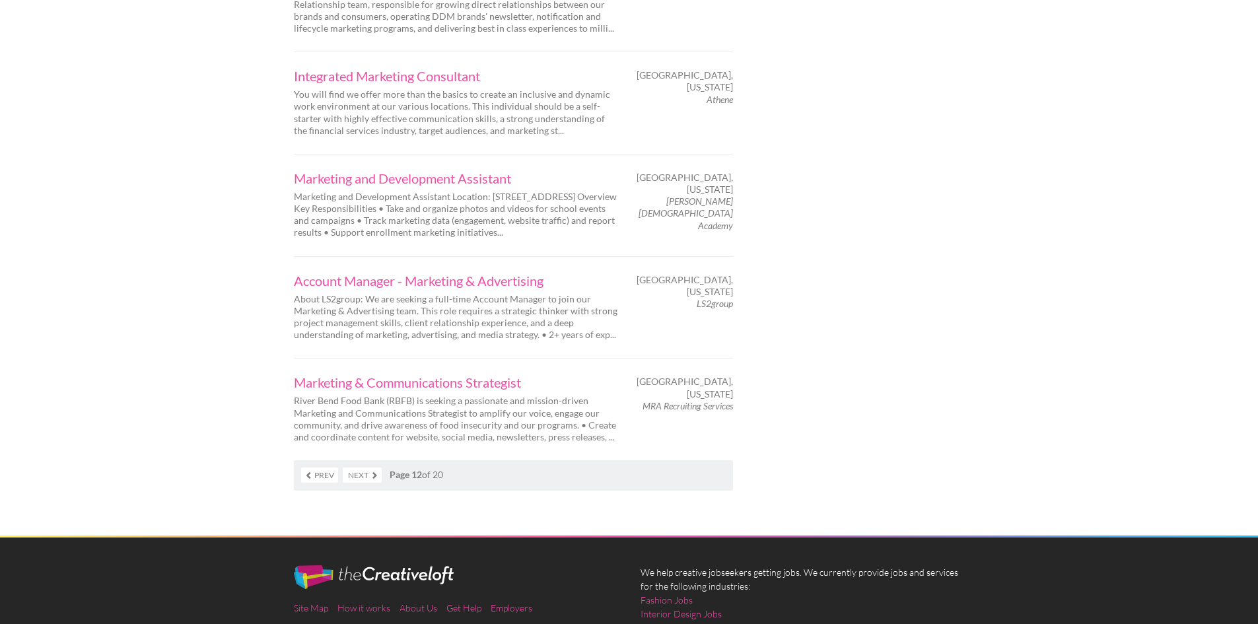
scroll to position [2113, 0]
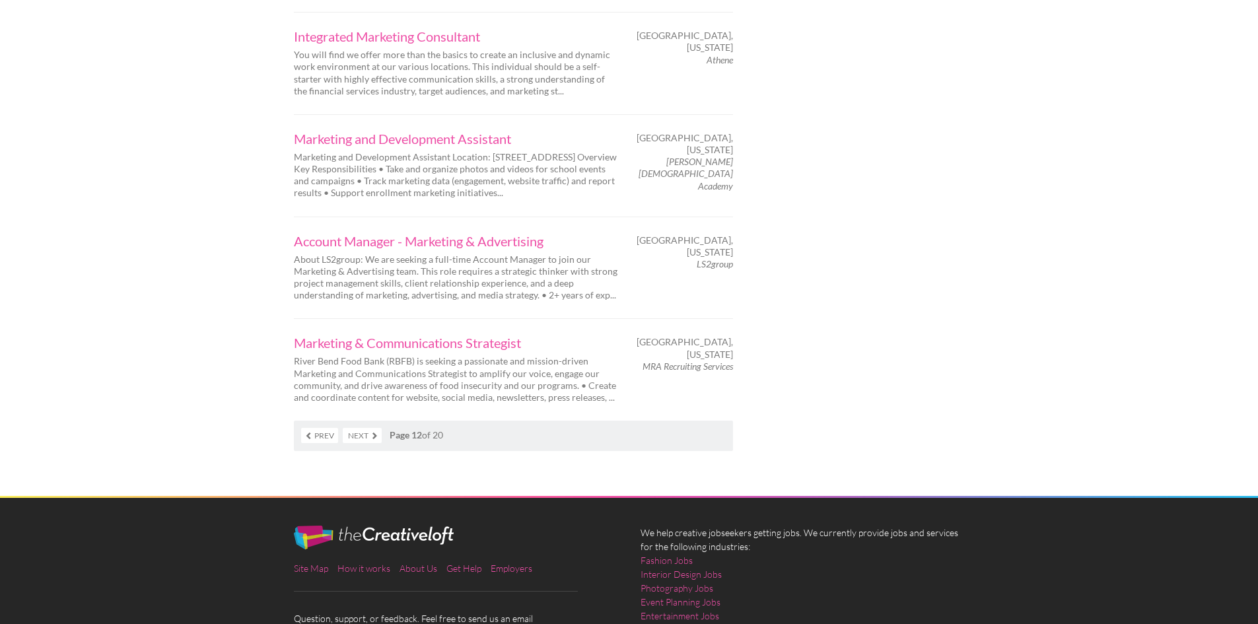
click at [360, 428] on link "Next" at bounding box center [362, 435] width 39 height 15
